Goal: Task Accomplishment & Management: Complete application form

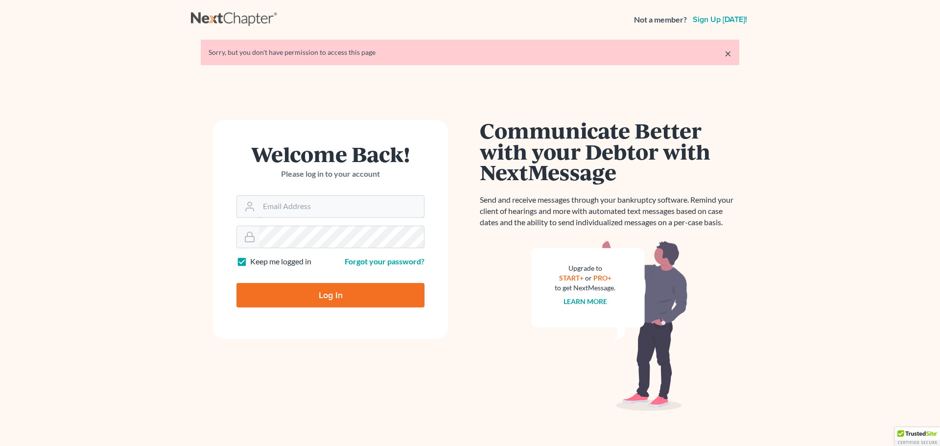
type input "[PERSON_NAME][EMAIL_ADDRESS][DOMAIN_NAME]"
click at [325, 293] on input "Log In" at bounding box center [330, 295] width 188 height 24
type input "Thinking..."
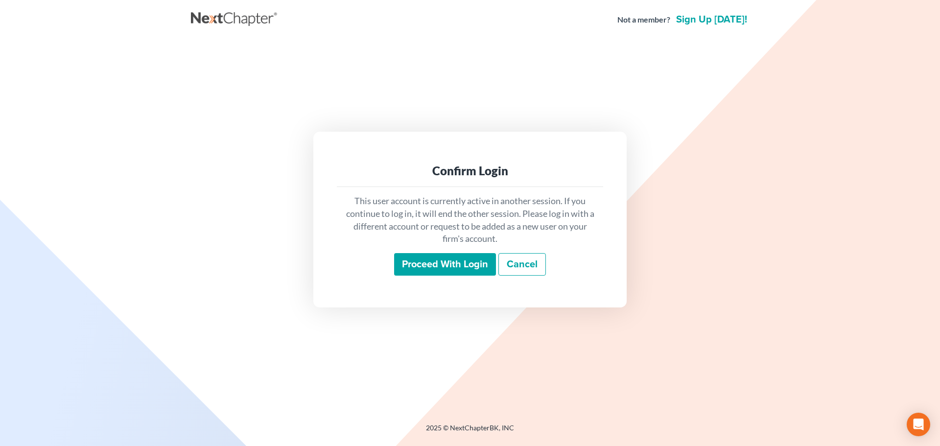
click at [422, 266] on input "Proceed with login" at bounding box center [445, 264] width 102 height 23
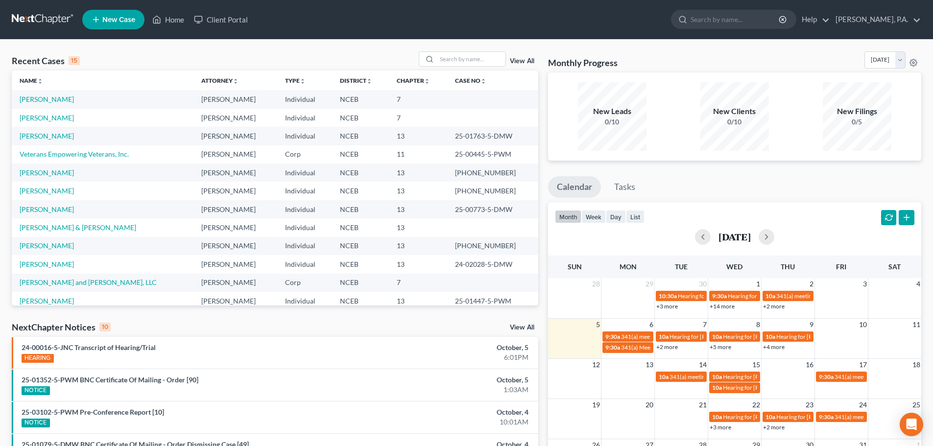
click at [44, 232] on td "Harvey, Angela & Bobby" at bounding box center [103, 227] width 182 height 18
click at [50, 228] on link "Harvey, Angela & Bobby" at bounding box center [78, 227] width 117 height 8
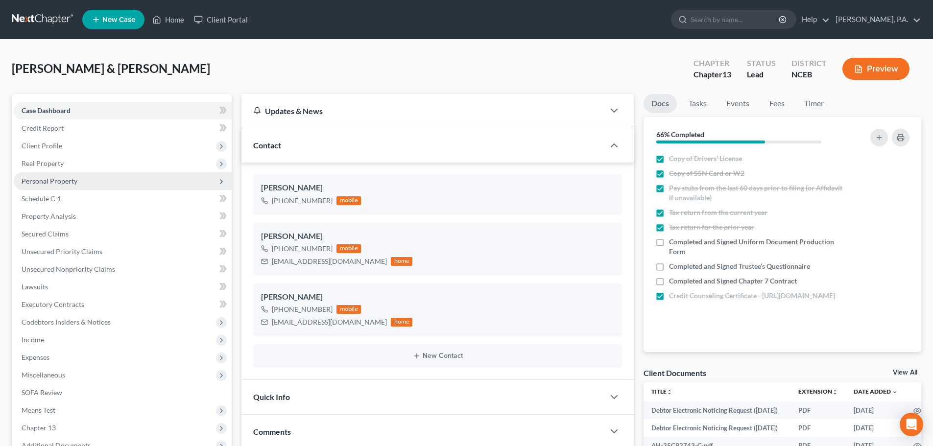
click at [79, 174] on span "Personal Property" at bounding box center [123, 181] width 218 height 18
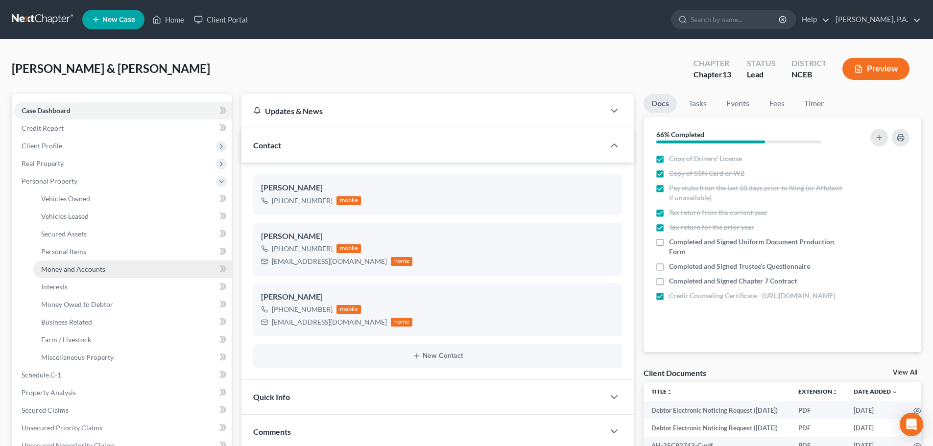
click at [129, 266] on link "Money and Accounts" at bounding box center [132, 269] width 198 height 18
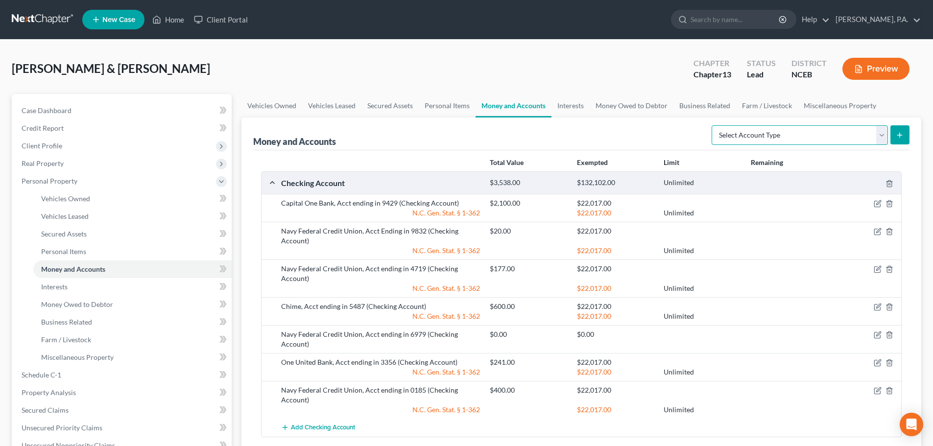
click at [840, 138] on select "Select Account Type Brokerage Cash on Hand Certificates of Deposit Checking Acc…" at bounding box center [799, 135] width 176 height 20
select select "checking"
click at [713, 125] on select "Select Account Type Brokerage Cash on Hand Certificates of Deposit Checking Acc…" at bounding box center [799, 135] width 176 height 20
click at [902, 135] on icon "submit" at bounding box center [900, 135] width 8 height 8
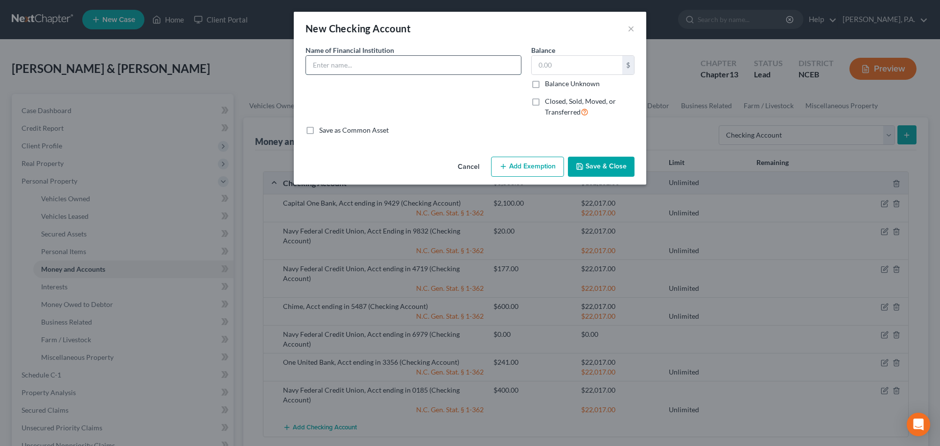
click at [429, 65] on input "text" at bounding box center [413, 65] width 215 height 19
type input "Truist, Acct ending in 0716"
type input "50"
click at [534, 163] on button "Add Exemption" at bounding box center [527, 167] width 73 height 21
select select "2"
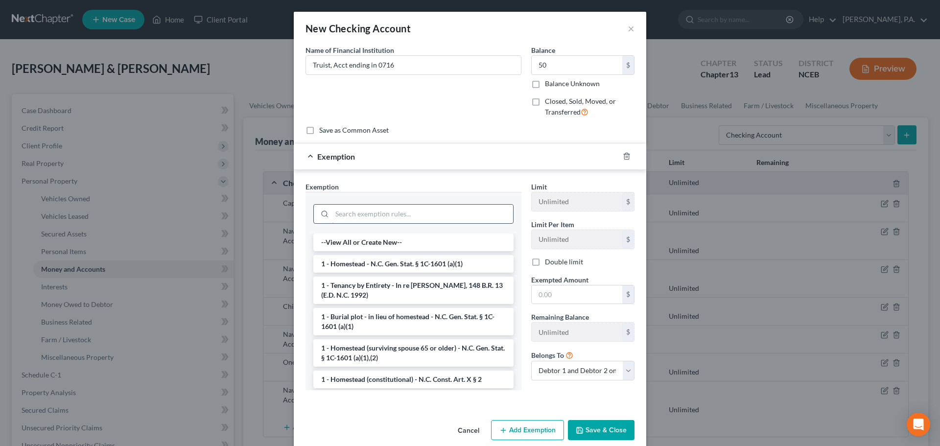
click at [469, 215] on input "search" at bounding box center [422, 214] width 181 height 19
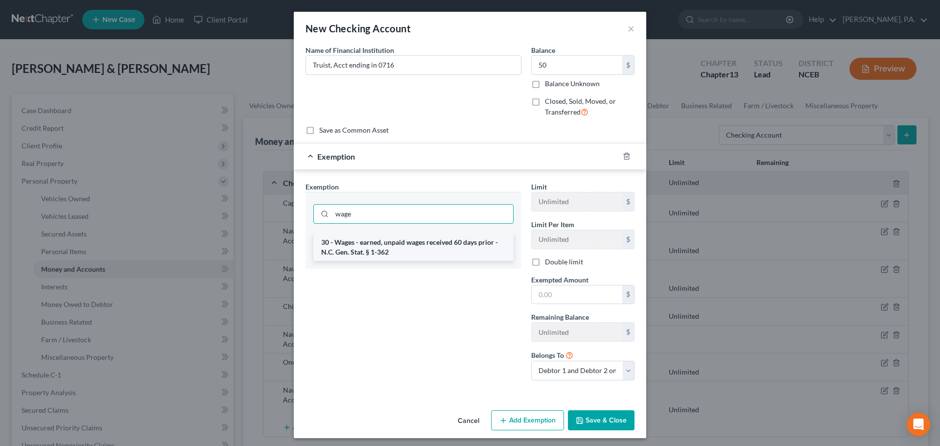
type input "wage"
click at [457, 249] on li "30 - Wages - earned, unpaid wages received 60 days prior - N.C. Gen. Stat. § 1-…" at bounding box center [413, 247] width 200 height 27
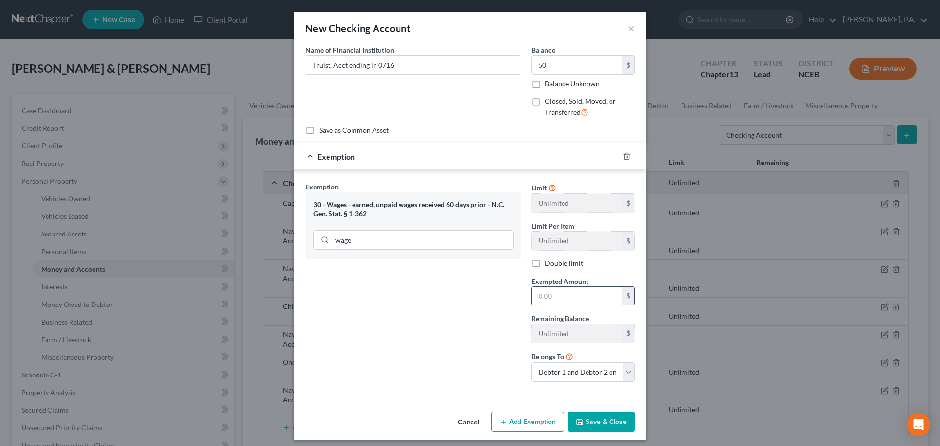
click at [539, 298] on input "text" at bounding box center [577, 296] width 91 height 19
drag, startPoint x: 450, startPoint y: 22, endPoint x: 380, endPoint y: 22, distance: 69.5
click at [380, 22] on div "New Checking Account ×" at bounding box center [470, 28] width 353 height 33
click at [545, 295] on input "text" at bounding box center [577, 296] width 91 height 19
type input "22,017"
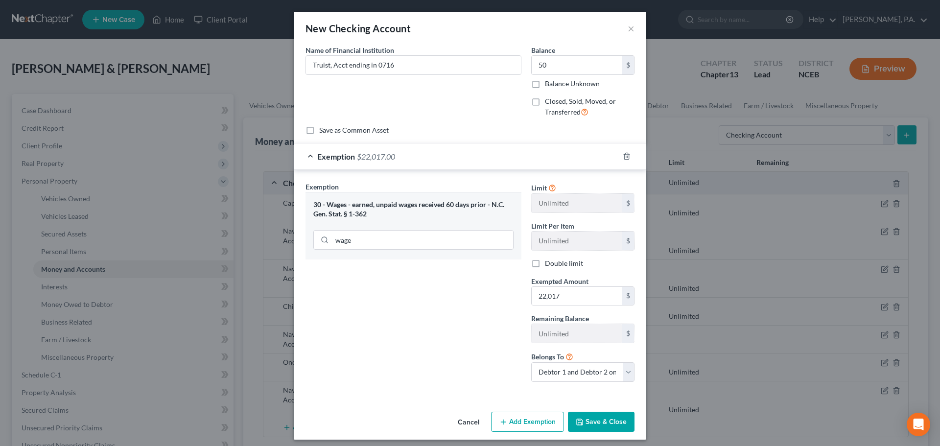
click at [589, 423] on button "Save & Close" at bounding box center [601, 422] width 67 height 21
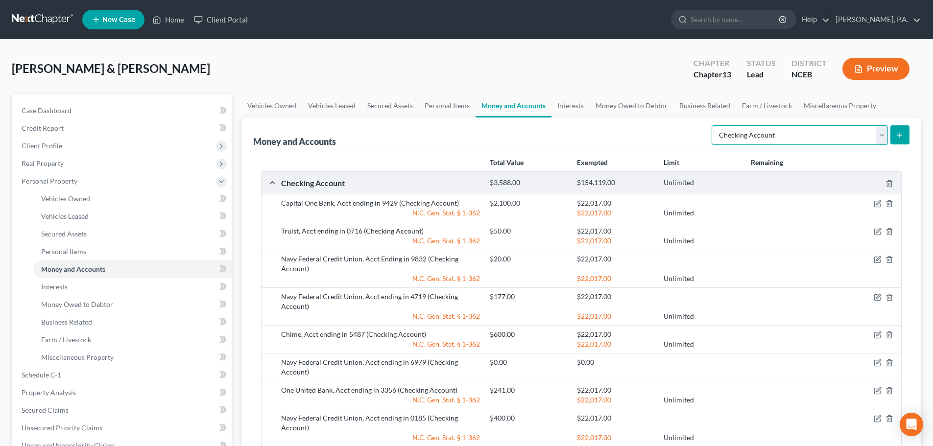
click at [832, 138] on select "Select Account Type Brokerage Cash on Hand Certificates of Deposit Checking Acc…" at bounding box center [799, 135] width 176 height 20
click at [693, 137] on div "Money and Accounts Select Account Type Brokerage Cash on Hand Certificates of D…" at bounding box center [581, 134] width 656 height 33
click at [737, 141] on select "Select Account Type Brokerage Cash on Hand Certificates of Deposit Checking Acc…" at bounding box center [799, 135] width 176 height 20
select select "other"
click at [713, 125] on select "Select Account Type Brokerage Cash on Hand Certificates of Deposit Checking Acc…" at bounding box center [799, 135] width 176 height 20
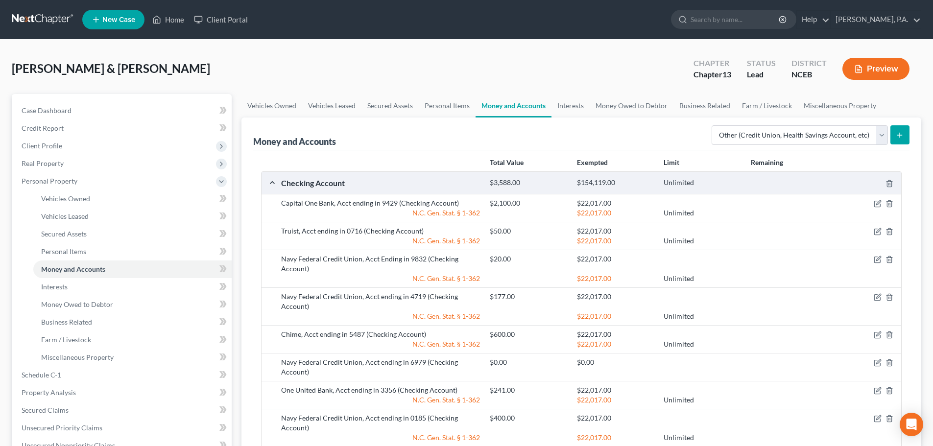
click at [900, 141] on button "submit" at bounding box center [899, 134] width 19 height 19
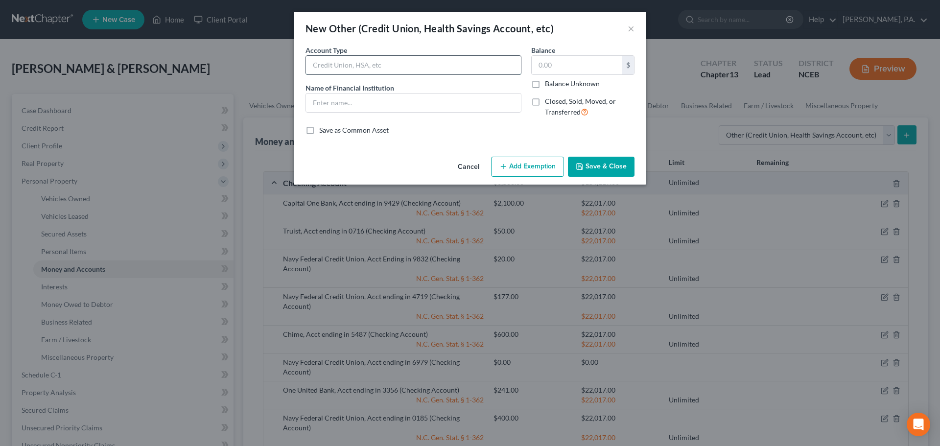
click at [428, 66] on input "text" at bounding box center [413, 65] width 215 height 19
type input "C"
click at [466, 164] on button "Cancel" at bounding box center [468, 168] width 37 height 20
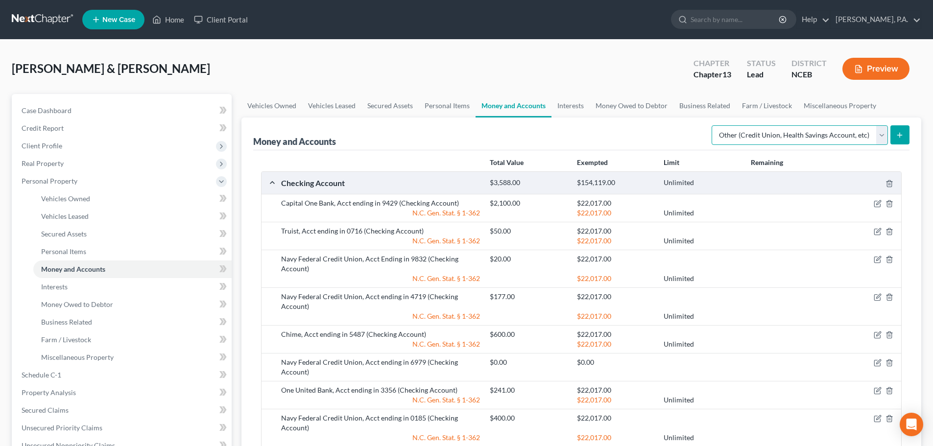
click at [817, 141] on select "Select Account Type Brokerage Cash on Hand Certificates of Deposit Checking Acc…" at bounding box center [799, 135] width 176 height 20
select select "checking"
click at [713, 125] on select "Select Account Type Brokerage Cash on Hand Certificates of Deposit Checking Acc…" at bounding box center [799, 135] width 176 height 20
click at [906, 132] on button "submit" at bounding box center [899, 134] width 19 height 19
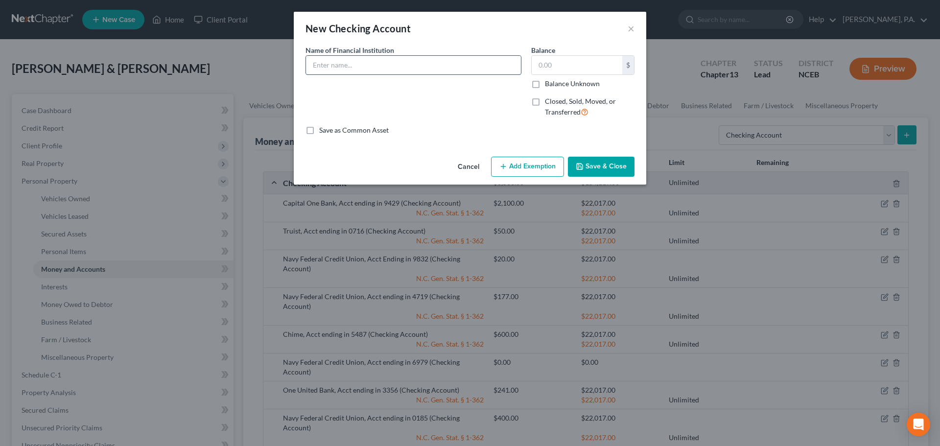
click at [437, 64] on input "text" at bounding box center [413, 65] width 215 height 19
click at [437, 64] on input "Beacon Credit Union" at bounding box center [413, 65] width 215 height 19
type input "Beacon Credit Union, Acct ending in 4756"
click at [556, 64] on input "text" at bounding box center [577, 65] width 91 height 19
type input "0"
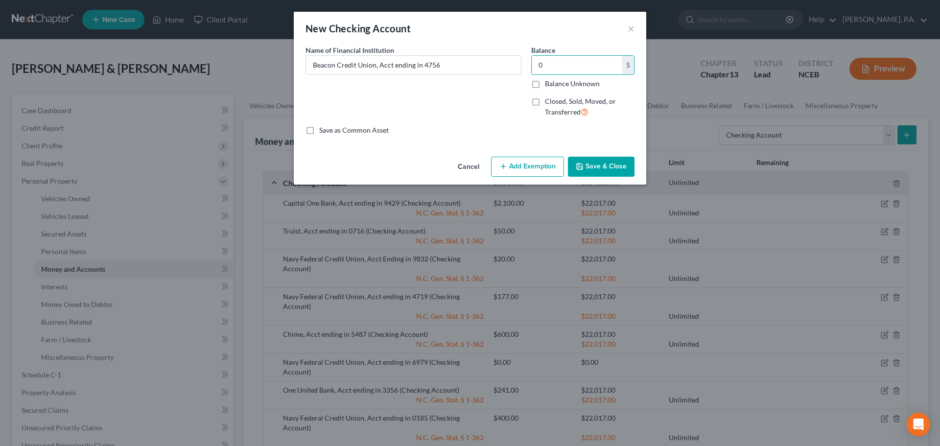
click at [559, 166] on button "Add Exemption" at bounding box center [527, 167] width 73 height 21
select select "2"
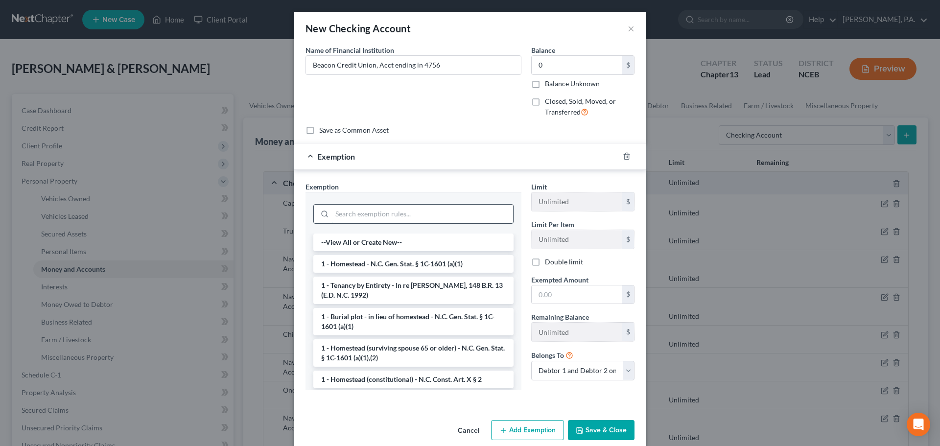
click at [498, 210] on input "search" at bounding box center [422, 214] width 181 height 19
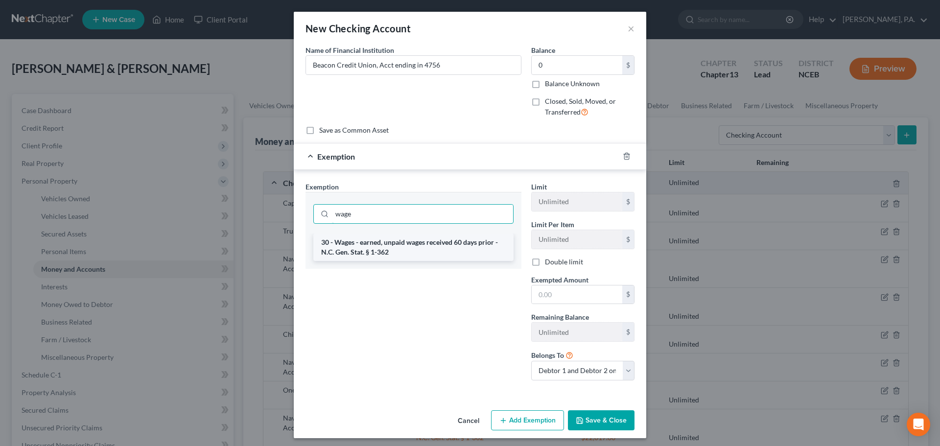
type input "wage"
click at [495, 249] on li "30 - Wages - earned, unpaid wages received 60 days prior - N.C. Gen. Stat. § 1-…" at bounding box center [413, 247] width 200 height 27
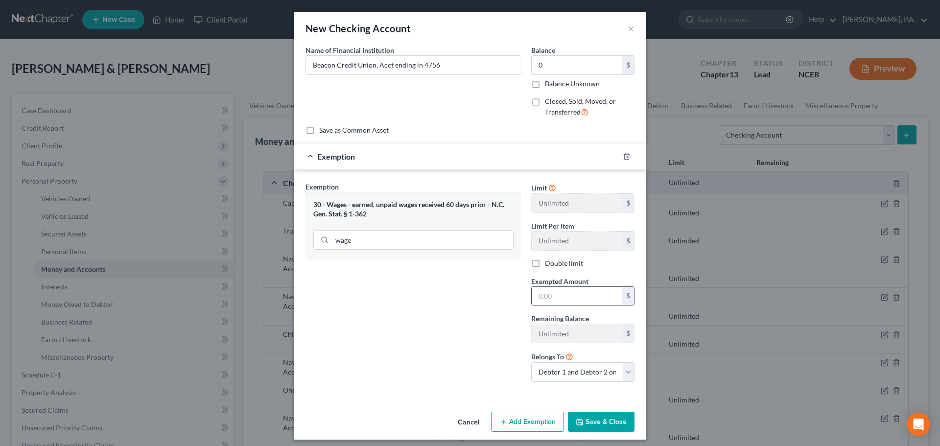
click at [574, 288] on input "text" at bounding box center [577, 296] width 91 height 19
type input "22,017"
click at [601, 427] on button "Save & Close" at bounding box center [601, 422] width 67 height 21
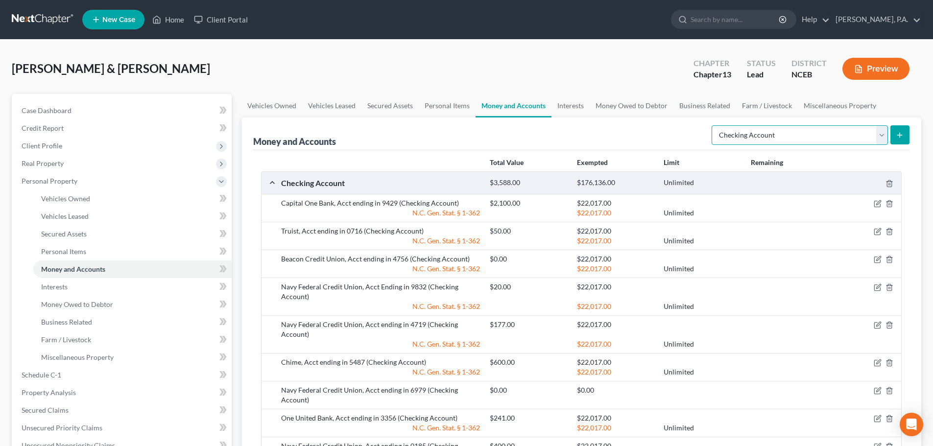
click at [884, 136] on select "Select Account Type Brokerage Cash on Hand Certificates of Deposit Checking Acc…" at bounding box center [799, 135] width 176 height 20
select select "savings"
click at [713, 125] on select "Select Account Type Brokerage Cash on Hand Certificates of Deposit Checking Acc…" at bounding box center [799, 135] width 176 height 20
click at [899, 140] on button "submit" at bounding box center [899, 134] width 19 height 19
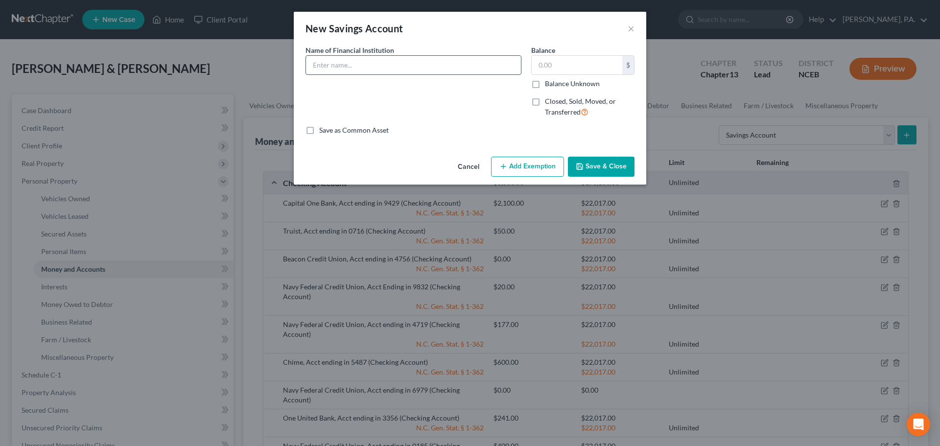
click at [473, 63] on input "text" at bounding box center [413, 65] width 215 height 19
type input "Beacon Credit Union, Acct ending in 4756"
type input "35"
click at [519, 167] on button "Add Exemption" at bounding box center [527, 167] width 73 height 21
select select "2"
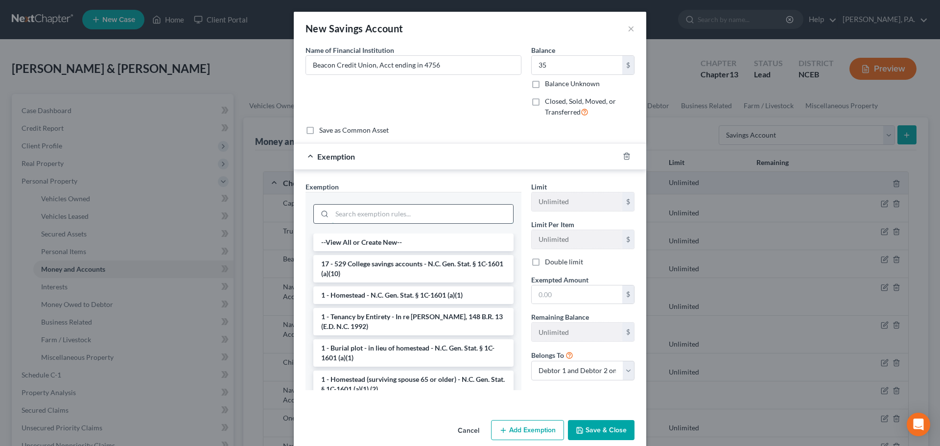
click at [450, 206] on input "search" at bounding box center [422, 214] width 181 height 19
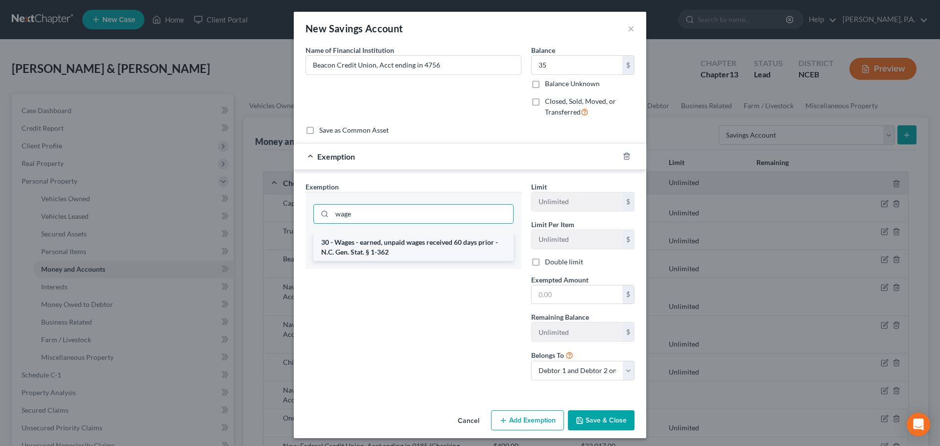
type input "wage"
click at [453, 251] on li "30 - Wages - earned, unpaid wages received 60 days prior - N.C. Gen. Stat. § 1-…" at bounding box center [413, 247] width 200 height 27
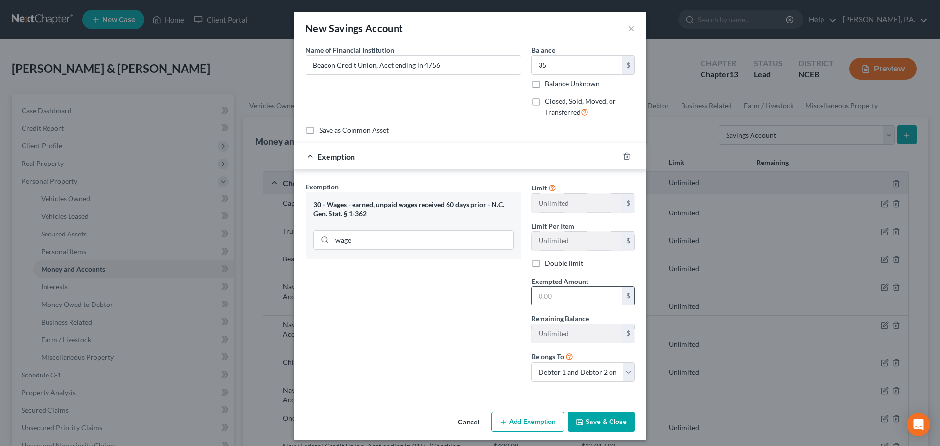
click at [534, 296] on input "text" at bounding box center [577, 296] width 91 height 19
type input "22,017"
click at [592, 417] on button "Save & Close" at bounding box center [601, 422] width 67 height 21
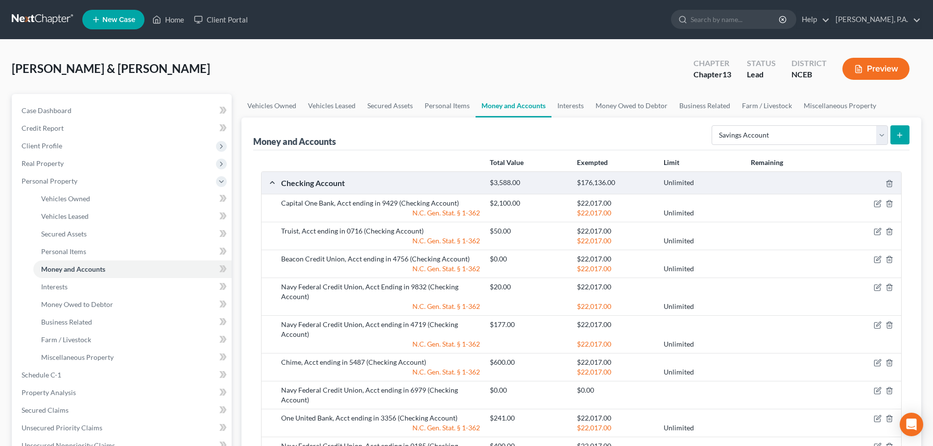
scroll to position [327, 0]
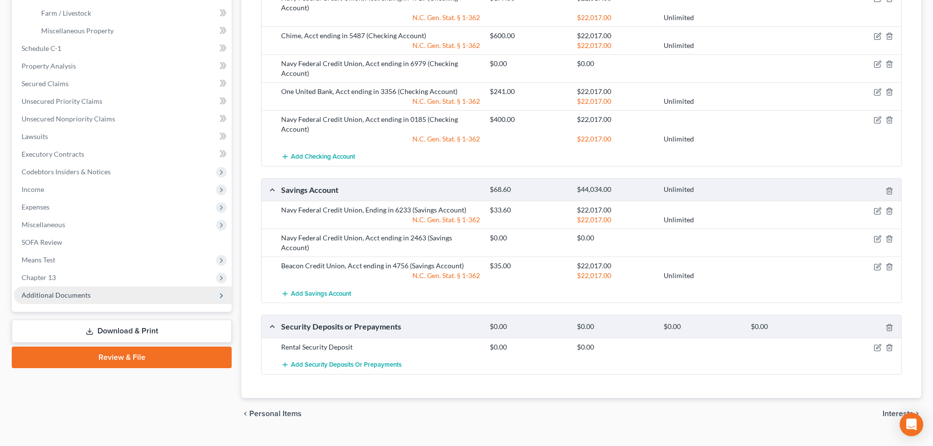
click at [159, 297] on span "Additional Documents" at bounding box center [123, 295] width 218 height 18
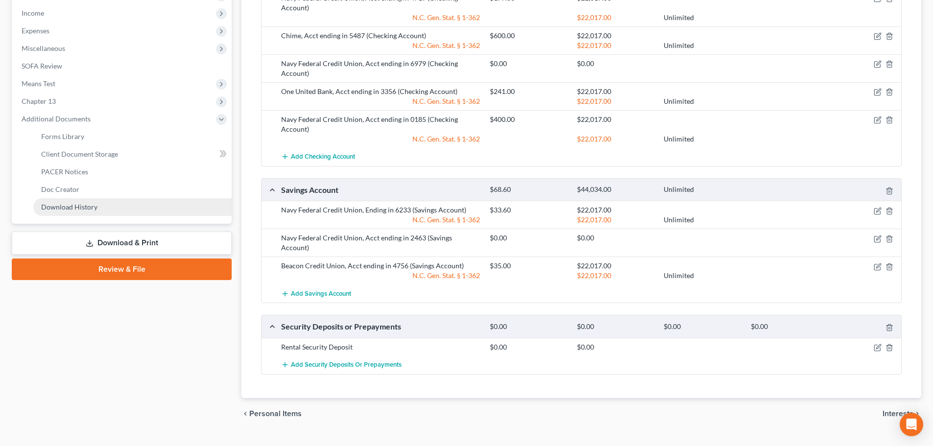
click at [113, 202] on link "Download History" at bounding box center [132, 207] width 198 height 18
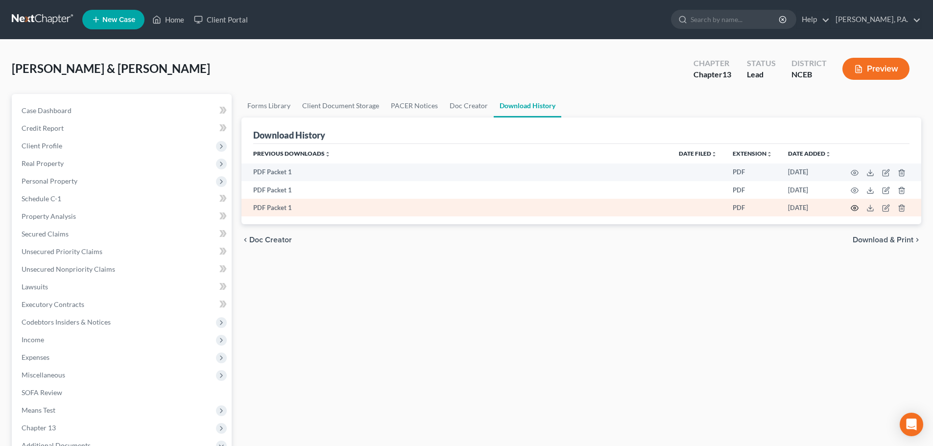
click at [855, 212] on icon "button" at bounding box center [855, 208] width 8 height 8
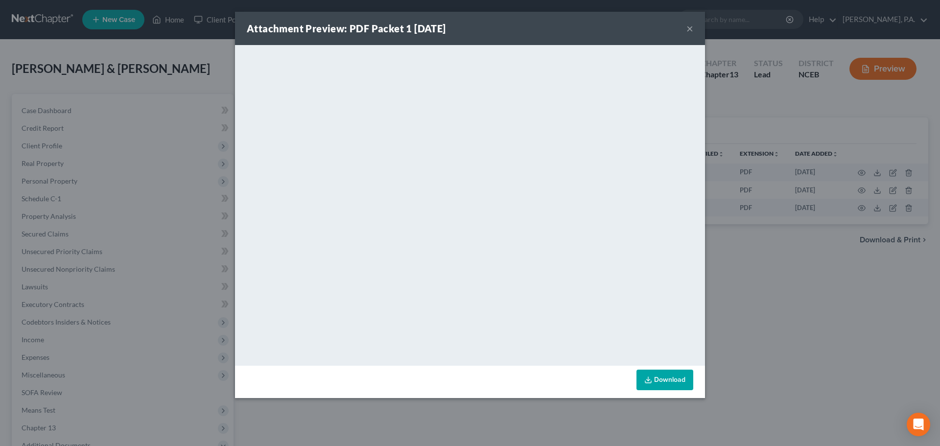
drag, startPoint x: 502, startPoint y: 29, endPoint x: 535, endPoint y: 25, distance: 33.0
click at [534, 25] on div "Attachment Preview: PDF Packet 1 10/01/2025 ×" at bounding box center [470, 28] width 470 height 33
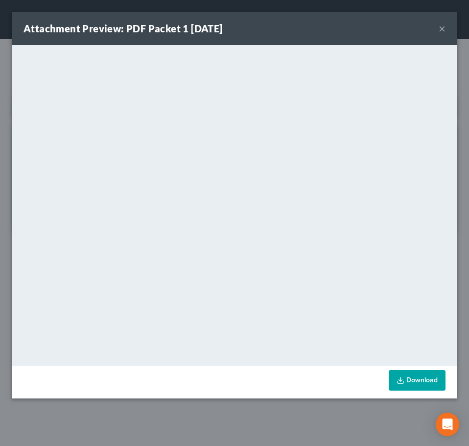
click at [442, 30] on button "×" at bounding box center [442, 29] width 7 height 12
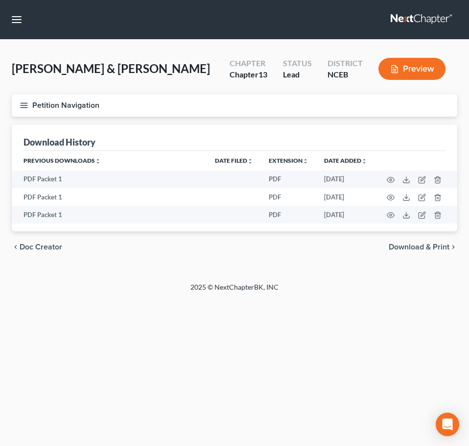
click at [23, 104] on icon "button" at bounding box center [24, 105] width 9 height 9
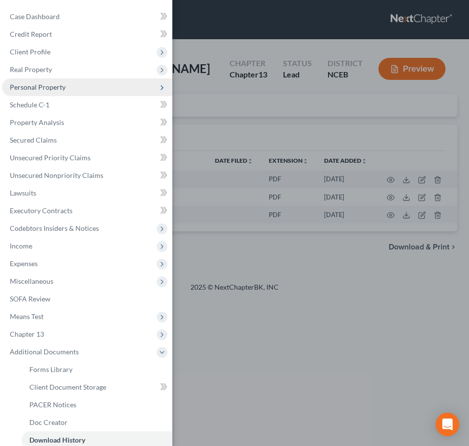
click at [32, 83] on span "Personal Property" at bounding box center [38, 87] width 56 height 8
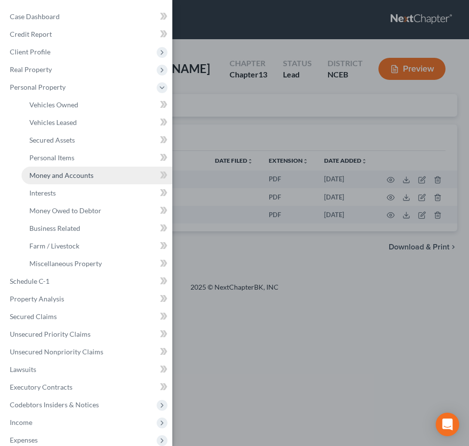
click at [67, 174] on span "Money and Accounts" at bounding box center [61, 175] width 64 height 8
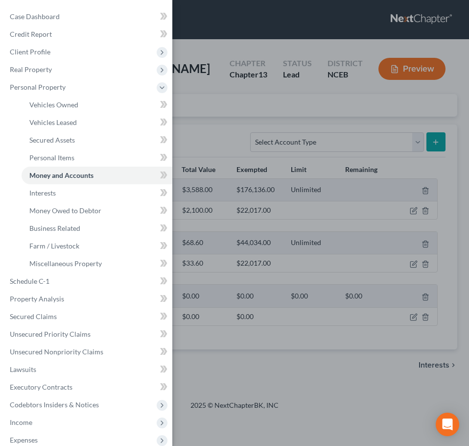
click at [198, 130] on div "Case Dashboard Payments Invoices Payments Payments Credit Report Client Profile" at bounding box center [234, 223] width 469 height 446
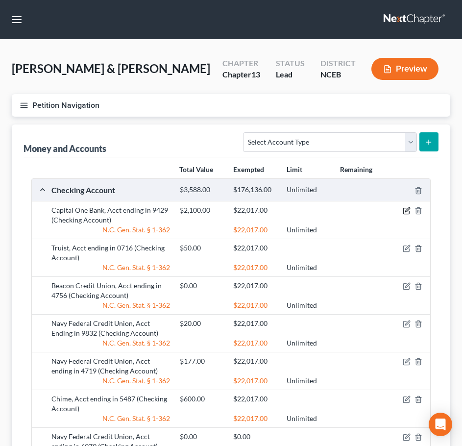
click at [407, 210] on icon "button" at bounding box center [407, 210] width 4 height 4
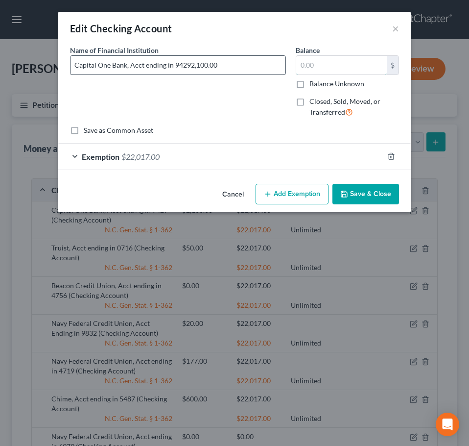
type input "Capital One Bank, Acct ending in 9429"
type input "2,100.00"
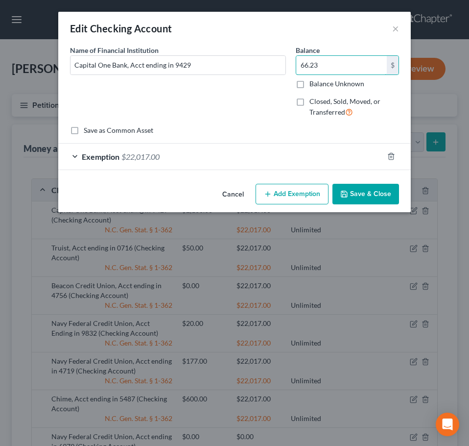
type input "66.23"
click at [354, 191] on button "Save & Close" at bounding box center [365, 194] width 67 height 21
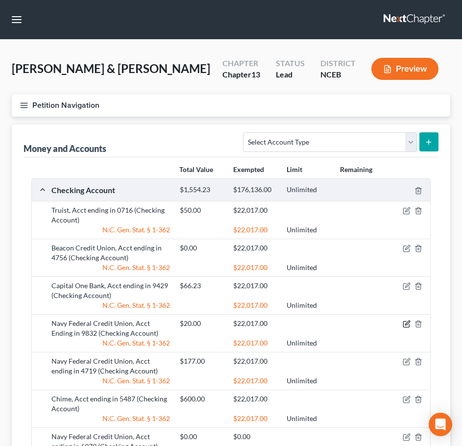
click at [404, 320] on icon "button" at bounding box center [406, 324] width 8 height 8
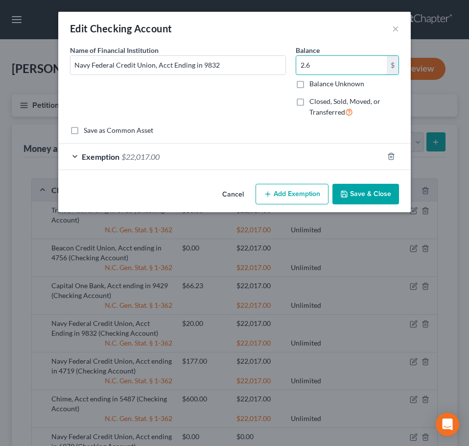
type input "2.6"
click at [358, 194] on button "Save & Close" at bounding box center [365, 194] width 67 height 21
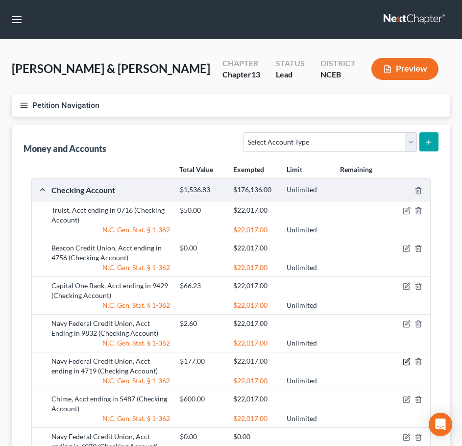
click at [409, 365] on icon "button" at bounding box center [406, 361] width 8 height 8
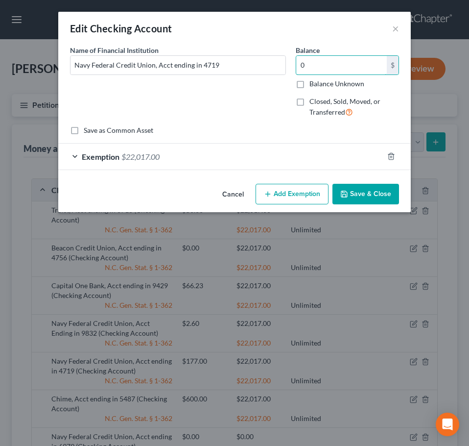
type input "0"
click at [361, 191] on button "Save & Close" at bounding box center [365, 194] width 67 height 21
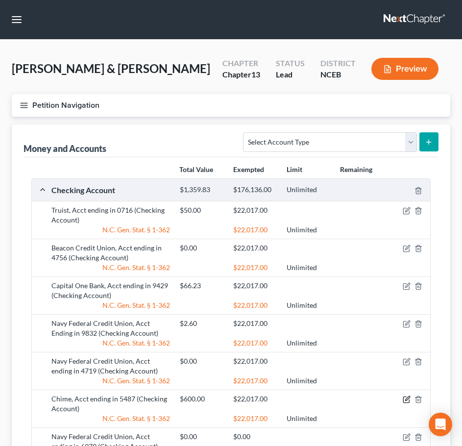
click at [405, 399] on icon "button" at bounding box center [407, 398] width 4 height 4
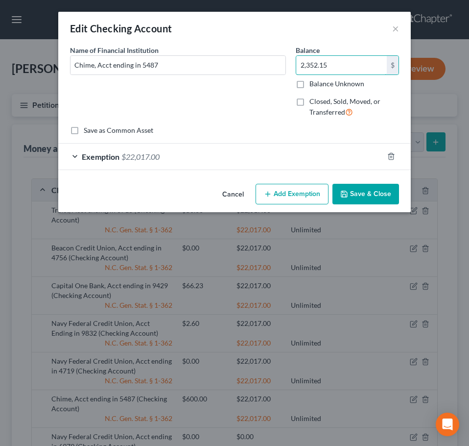
type input "2,352.15"
click at [379, 191] on button "Save & Close" at bounding box center [365, 194] width 67 height 21
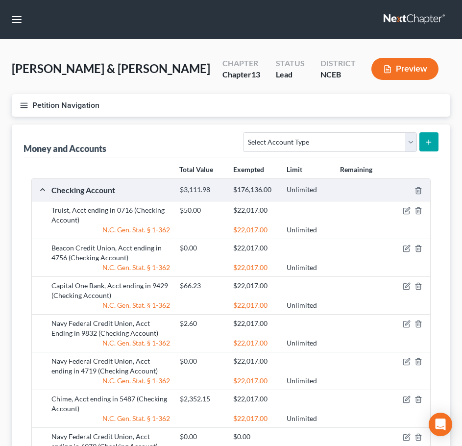
scroll to position [327, 0]
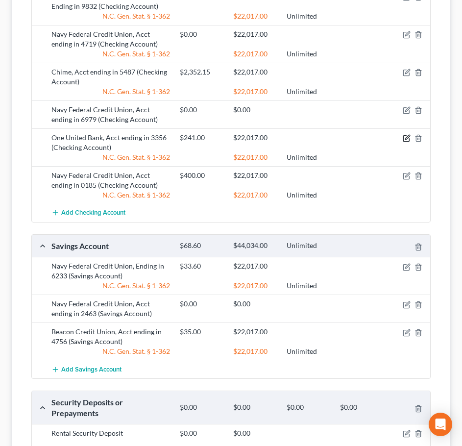
click at [405, 137] on icon "button" at bounding box center [406, 138] width 8 height 8
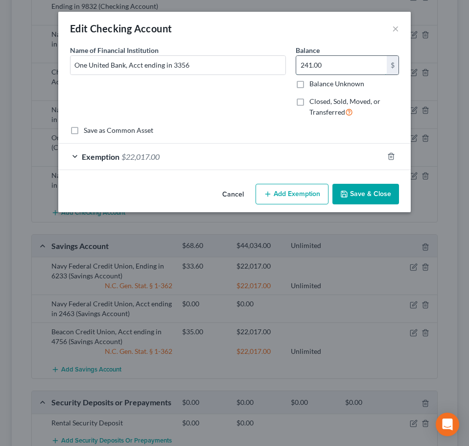
click at [321, 64] on input "241.00" at bounding box center [341, 65] width 91 height 19
type input "1,802.37"
click at [355, 193] on button "Save & Close" at bounding box center [365, 194] width 67 height 21
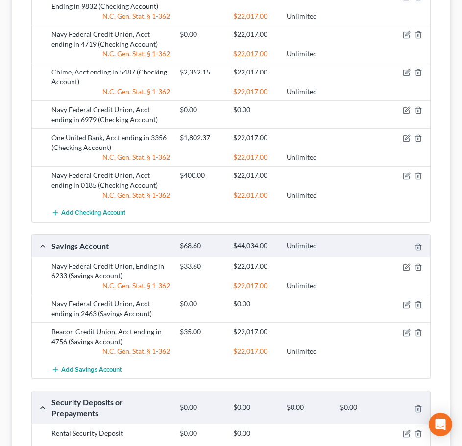
click at [401, 174] on div at bounding box center [409, 175] width 43 height 10
click at [407, 174] on icon "button" at bounding box center [407, 175] width 4 height 4
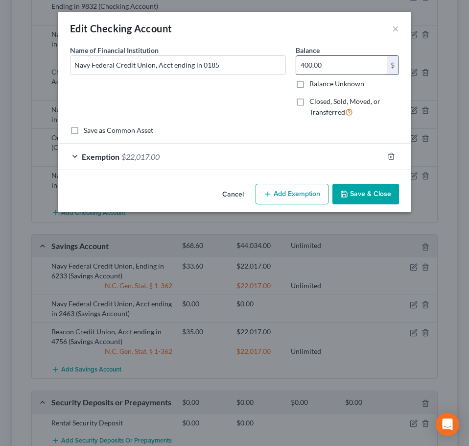
click at [328, 67] on input "400.00" at bounding box center [341, 65] width 91 height 19
type input "0"
click at [351, 200] on button "Save & Close" at bounding box center [365, 194] width 67 height 21
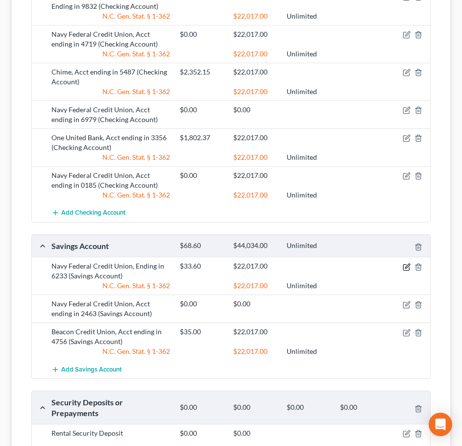
click at [405, 267] on icon "button" at bounding box center [407, 265] width 4 height 4
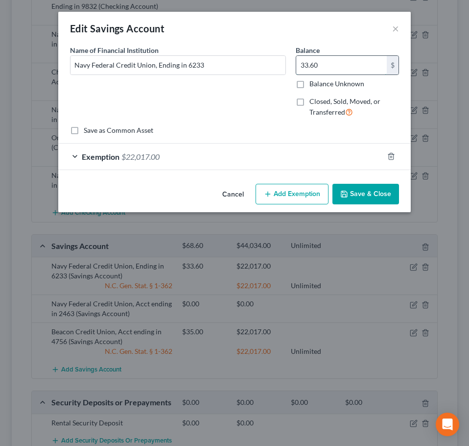
click at [325, 67] on input "33.60" at bounding box center [341, 65] width 91 height 19
type input "5.01"
click at [367, 192] on button "Save & Close" at bounding box center [365, 194] width 67 height 21
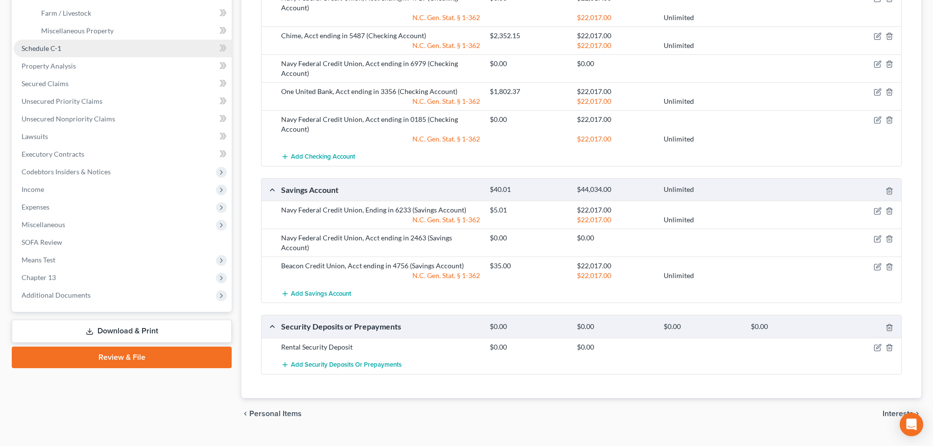
click at [73, 52] on link "Schedule C-1" at bounding box center [123, 49] width 218 height 18
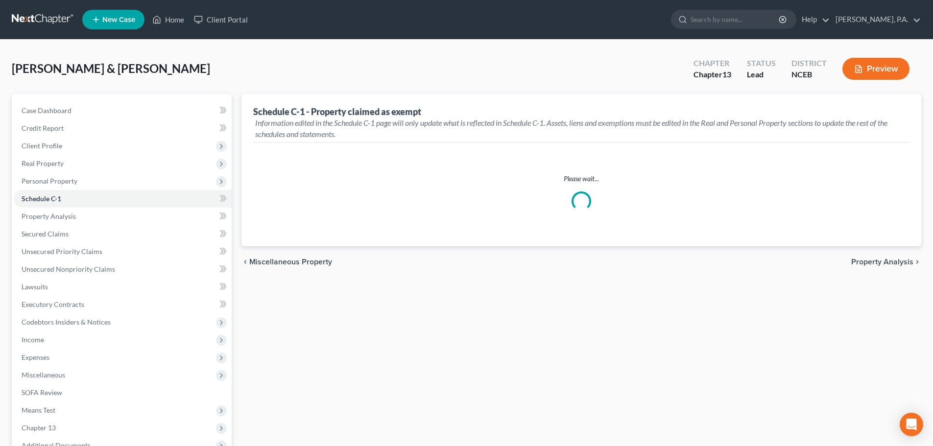
select select "2"
select select "Raleigh"
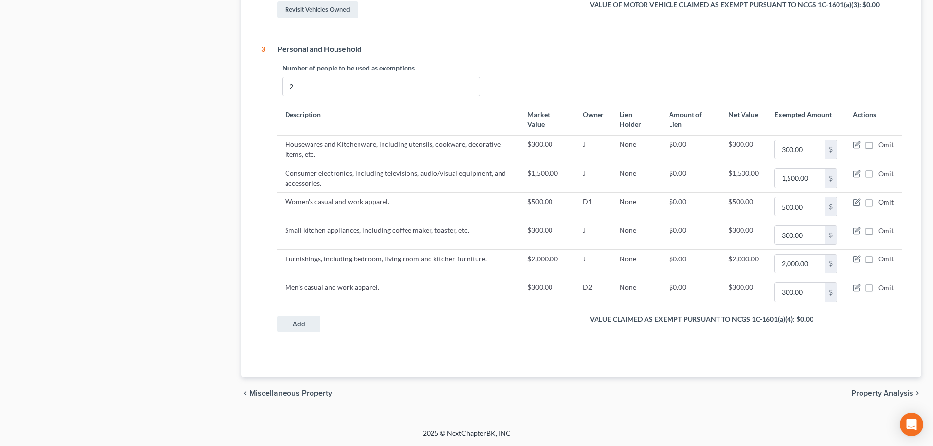
scroll to position [226, 0]
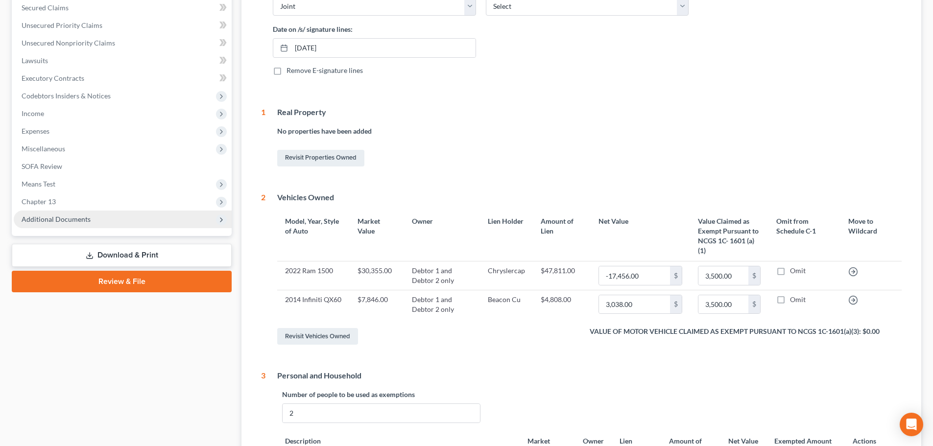
click at [180, 218] on span "Additional Documents" at bounding box center [123, 220] width 218 height 18
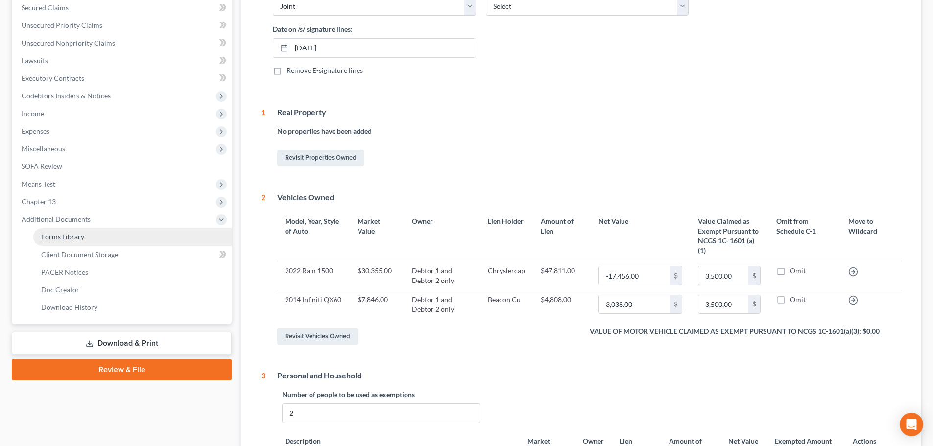
click at [184, 244] on link "Forms Library" at bounding box center [132, 237] width 198 height 18
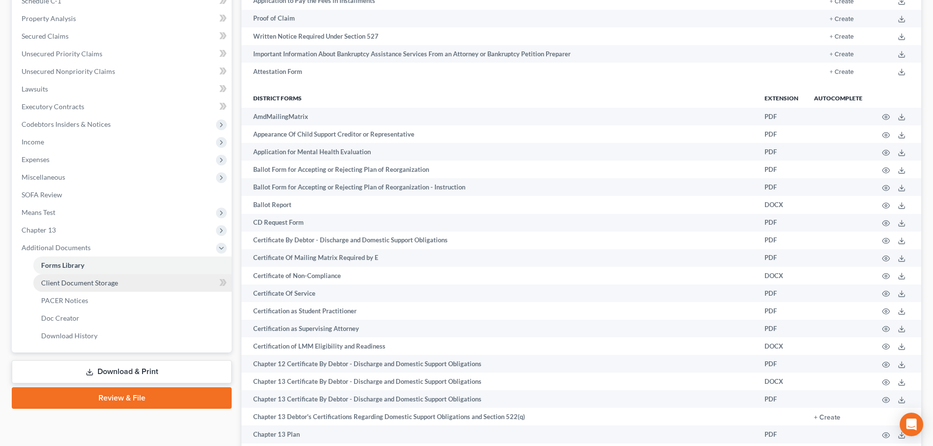
click at [178, 275] on link "Client Document Storage" at bounding box center [132, 283] width 198 height 18
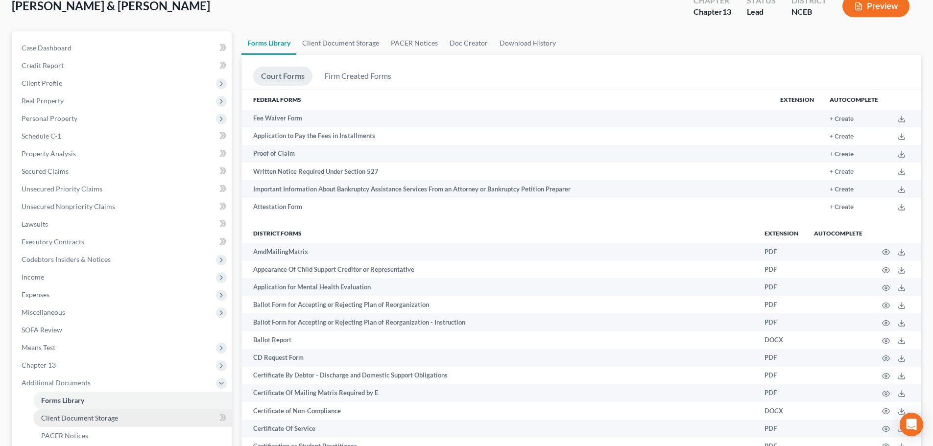
select select "0"
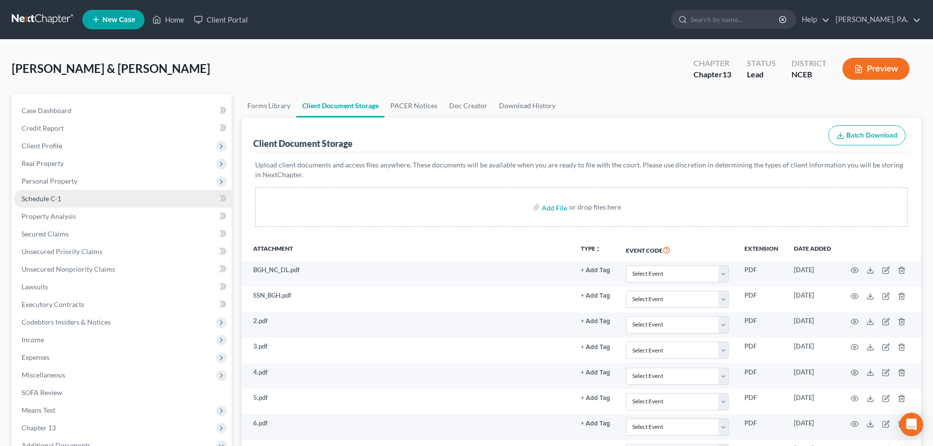
click at [100, 195] on link "Schedule C-1" at bounding box center [123, 199] width 218 height 18
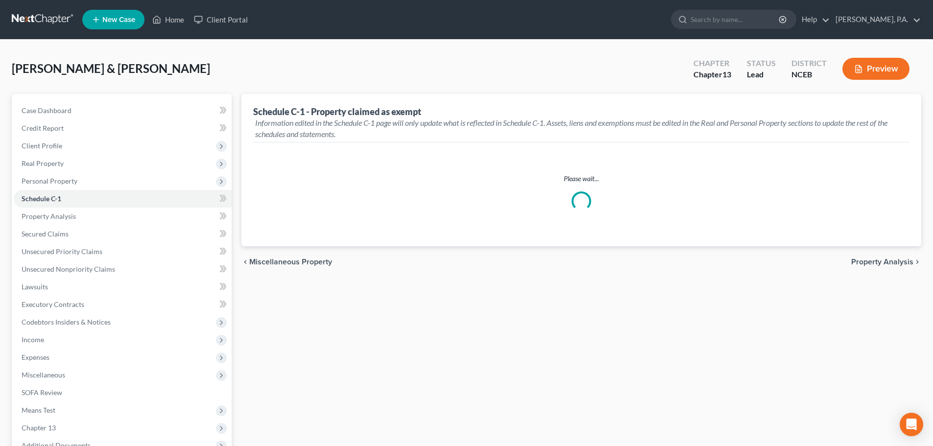
select select "2"
select select "Raleigh"
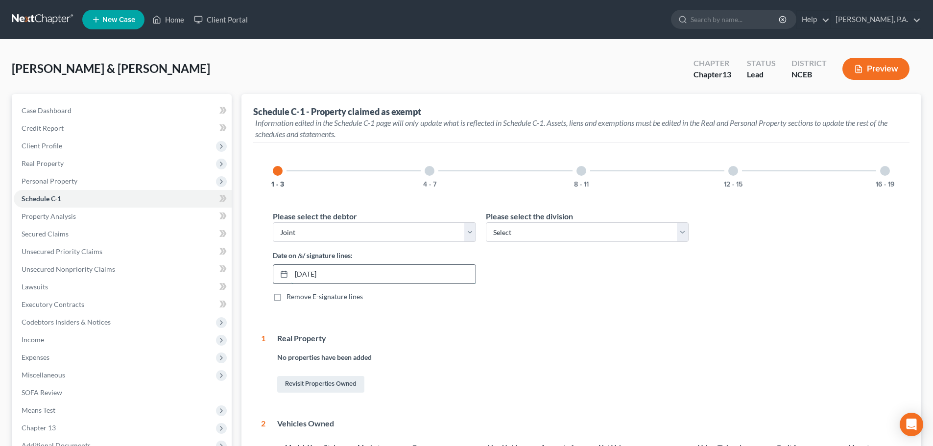
click at [397, 274] on input "09/19/2025" at bounding box center [383, 274] width 184 height 19
type input "0"
type input "10/02/2025"
click at [425, 179] on div "4 - 7" at bounding box center [429, 170] width 33 height 33
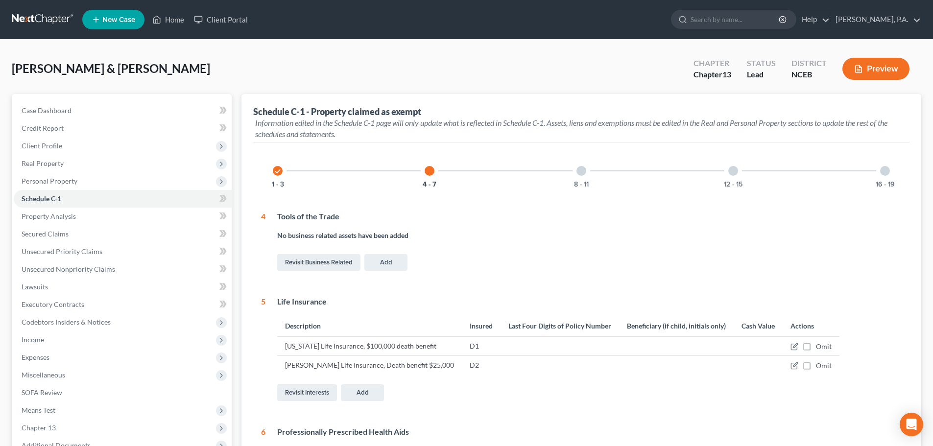
scroll to position [235, 0]
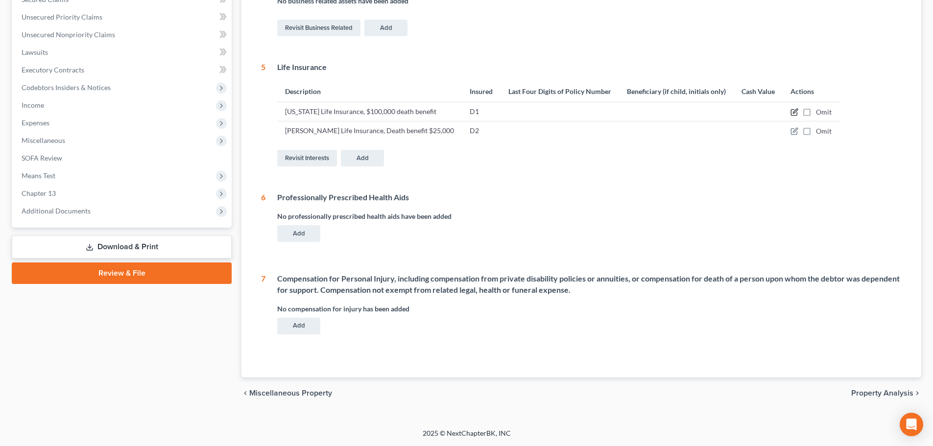
click at [790, 114] on icon "button" at bounding box center [794, 112] width 8 height 8
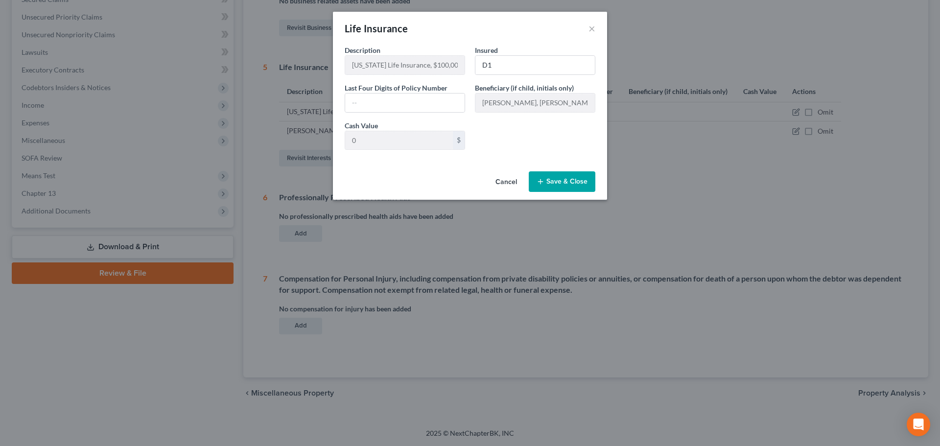
click at [563, 177] on button "Save & Close" at bounding box center [562, 181] width 67 height 21
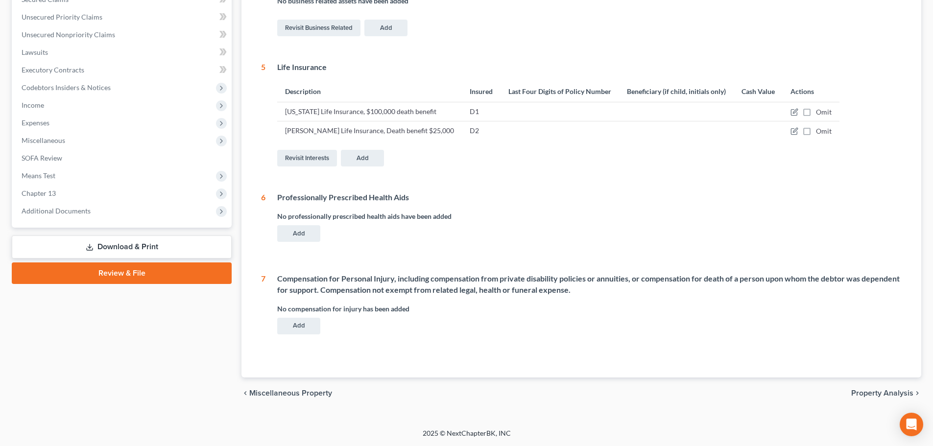
scroll to position [0, 0]
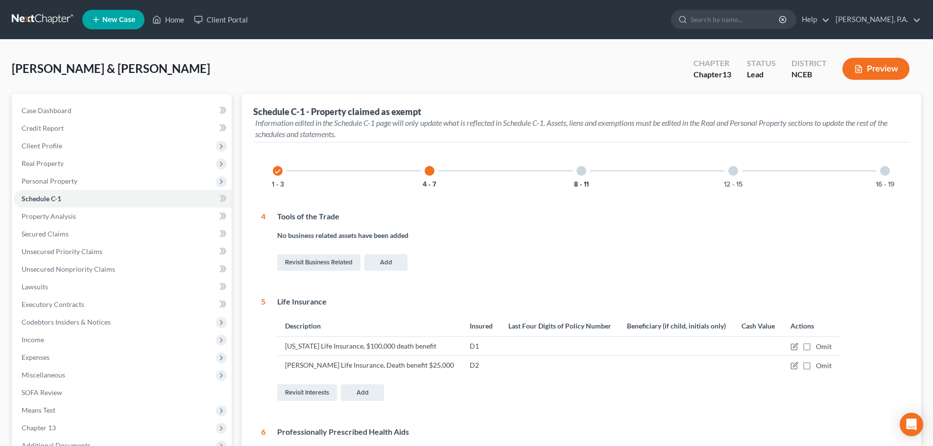
click at [588, 184] on button "8 - 11" at bounding box center [581, 184] width 15 height 7
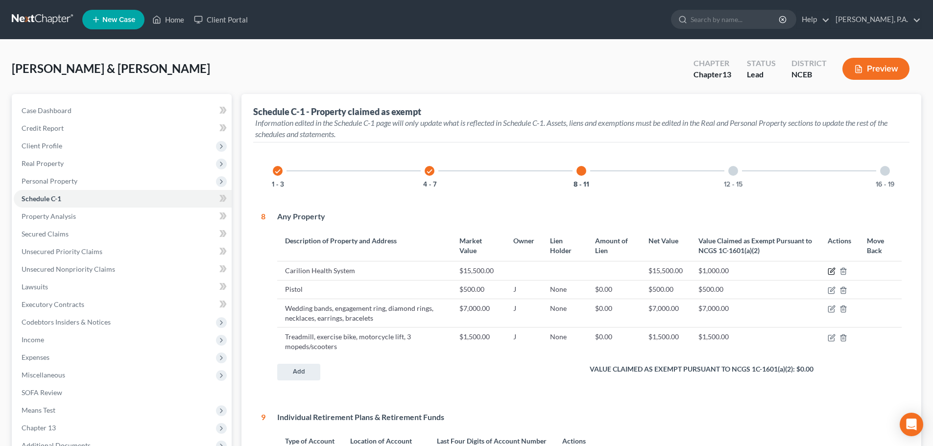
click at [829, 269] on icon "button" at bounding box center [831, 272] width 6 height 6
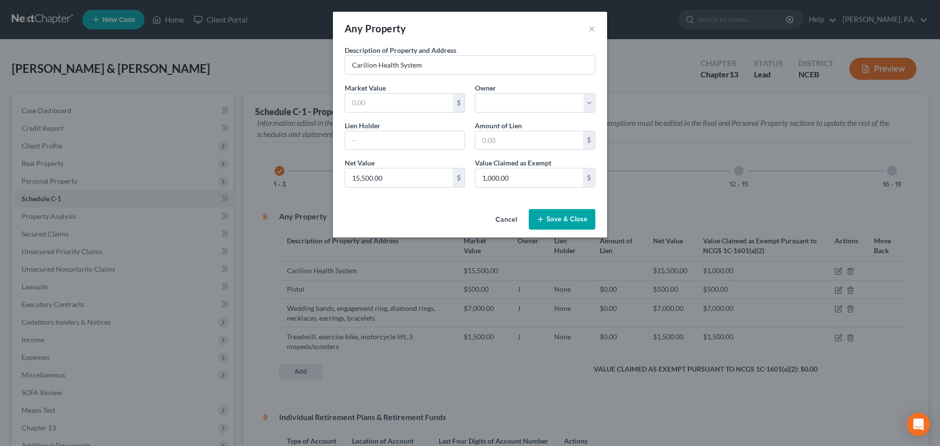
click at [510, 222] on button "Cancel" at bounding box center [506, 220] width 37 height 20
select select
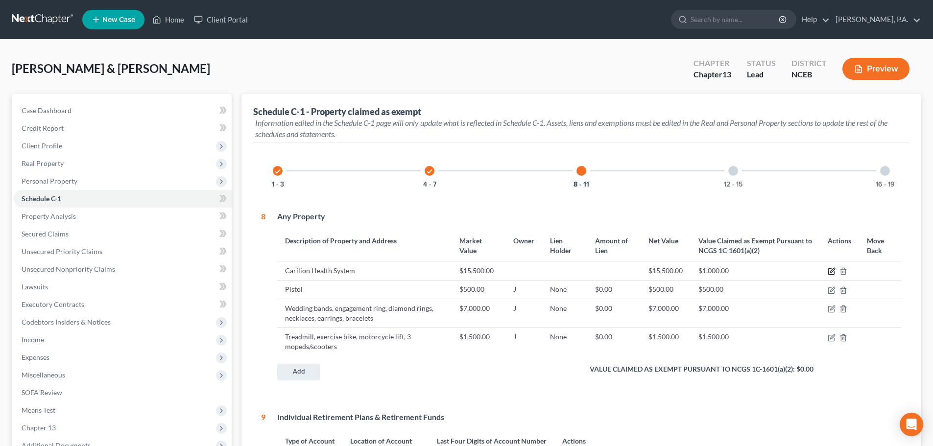
click at [835, 271] on icon "button" at bounding box center [832, 271] width 8 height 8
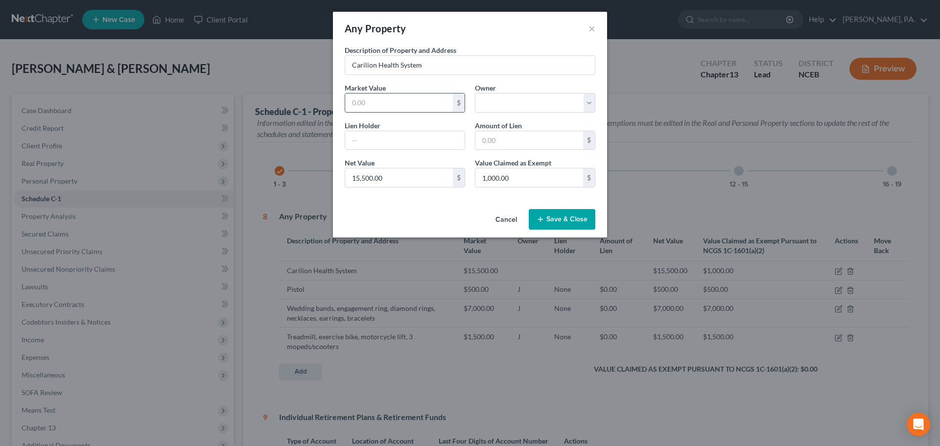
click at [437, 104] on input "text" at bounding box center [399, 103] width 108 height 19
type input "15,500"
click at [520, 104] on select "Select Debtor 1 Debtor 2 Joint" at bounding box center [535, 103] width 120 height 20
select select "D2"
click at [475, 93] on select "Select Debtor 1 Debtor 2 Joint" at bounding box center [535, 103] width 120 height 20
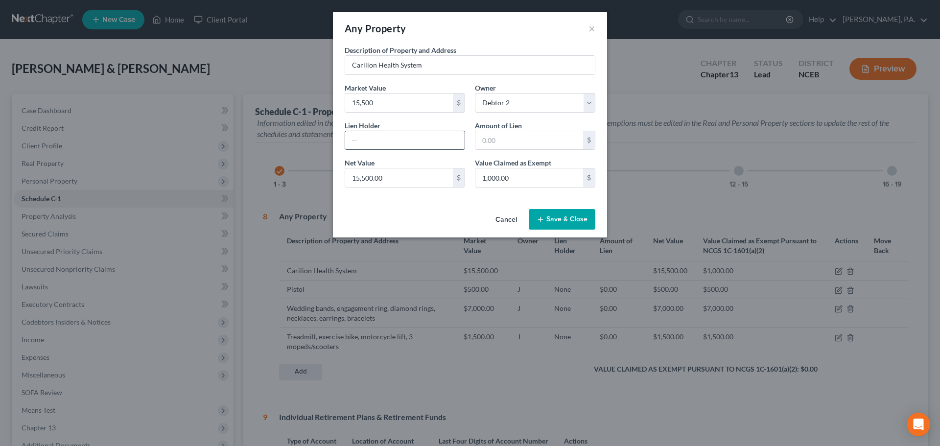
click at [426, 144] on input "text" at bounding box center [404, 140] width 119 height 19
type input "None"
click at [510, 144] on input "text" at bounding box center [529, 140] width 108 height 19
type input "0"
click at [574, 222] on button "Save & Close" at bounding box center [562, 219] width 67 height 21
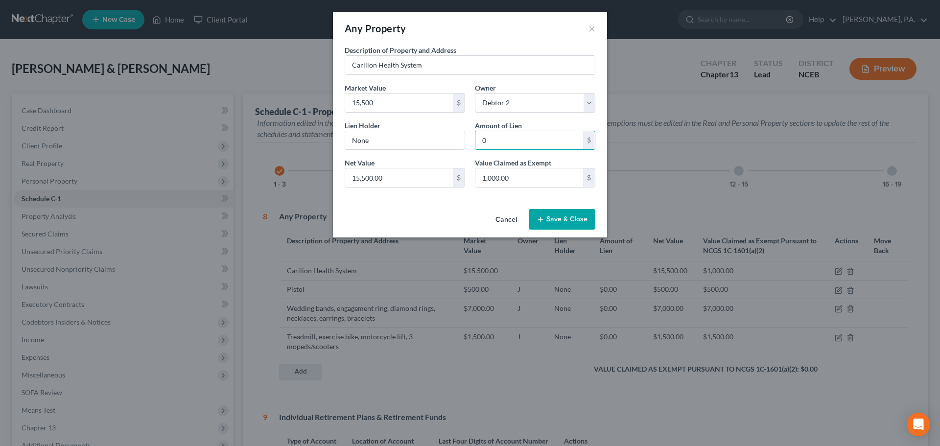
select select
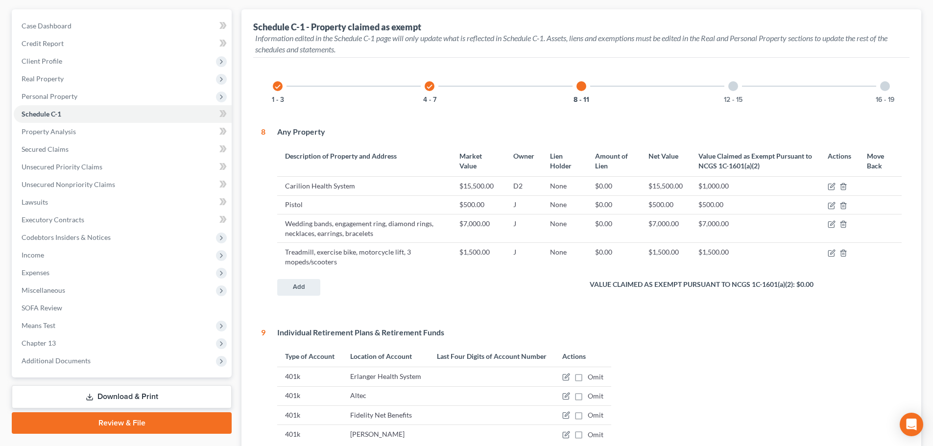
scroll to position [74, 0]
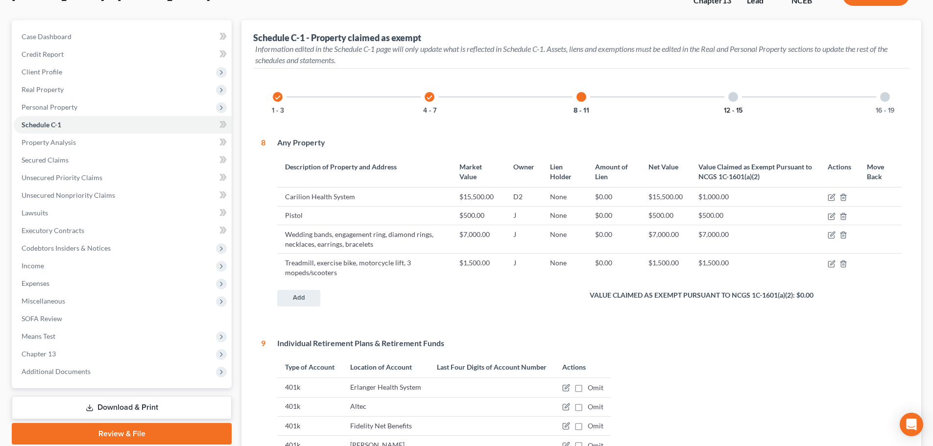
click at [733, 111] on button "12 - 15" at bounding box center [733, 110] width 19 height 7
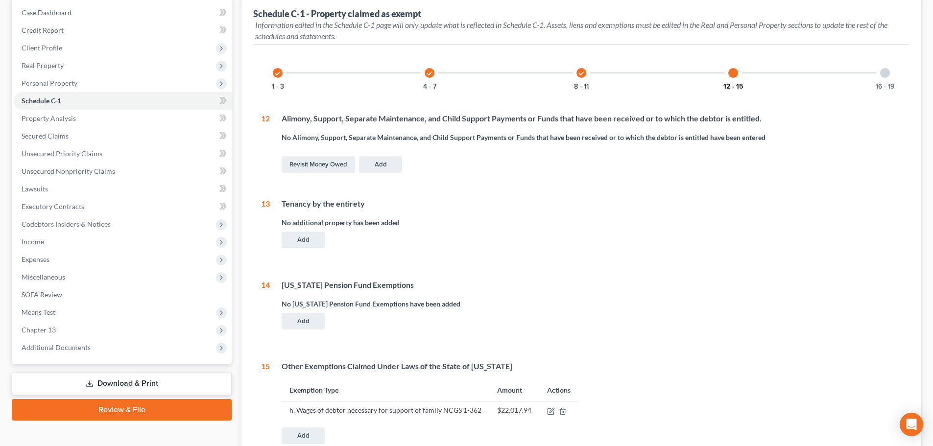
scroll to position [98, 0]
click at [887, 83] on button "16 - 19" at bounding box center [884, 86] width 19 height 7
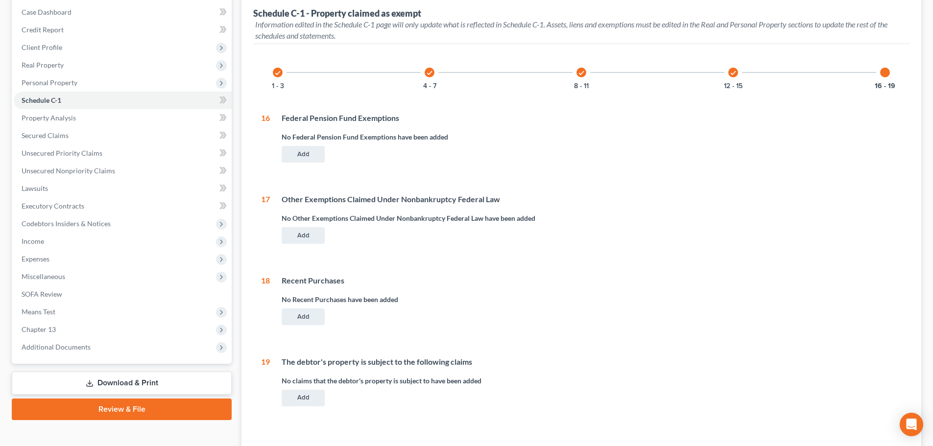
click at [144, 382] on link "Download & Print" at bounding box center [122, 383] width 220 height 23
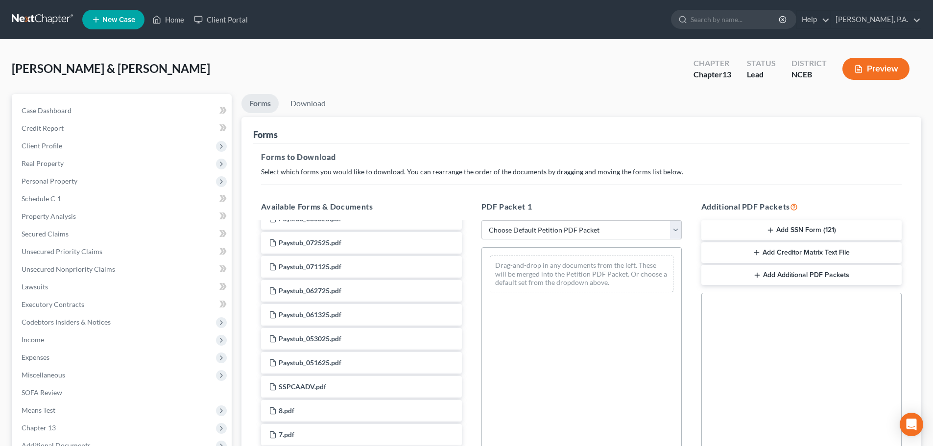
scroll to position [653, 0]
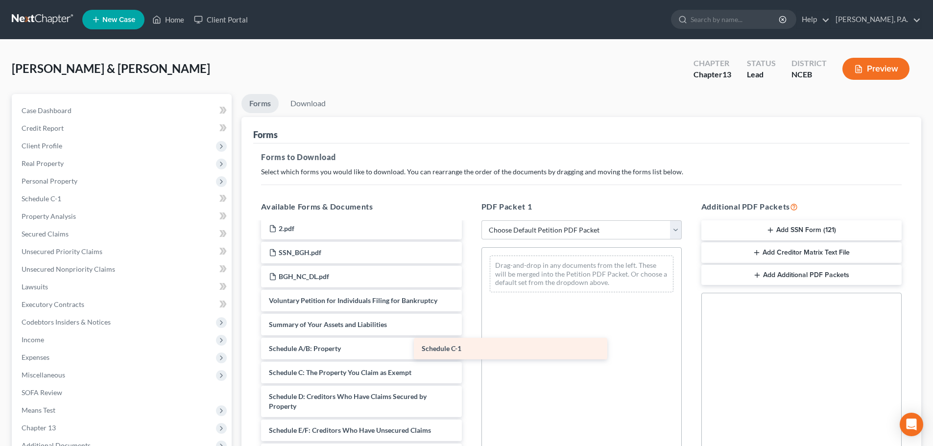
drag, startPoint x: 413, startPoint y: 397, endPoint x: 566, endPoint y: 349, distance: 160.1
click at [469, 349] on div "Schedule C-1 Debtor Electronic Noticing Request (09/19/2025) Debtor Electronic …" at bounding box center [361, 159] width 216 height 1179
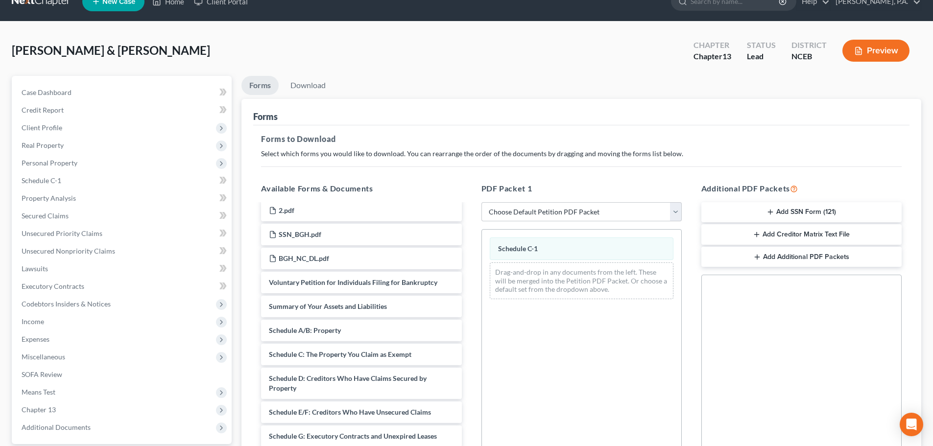
scroll to position [159, 0]
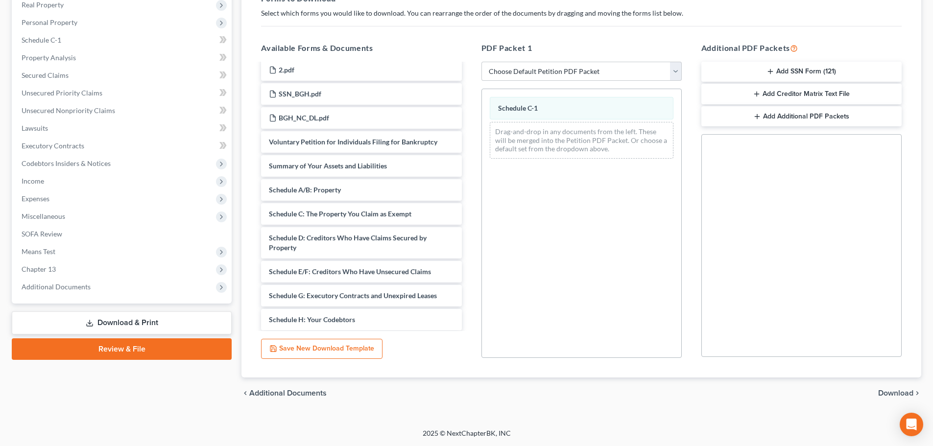
click at [882, 392] on span "Download" at bounding box center [895, 393] width 35 height 8
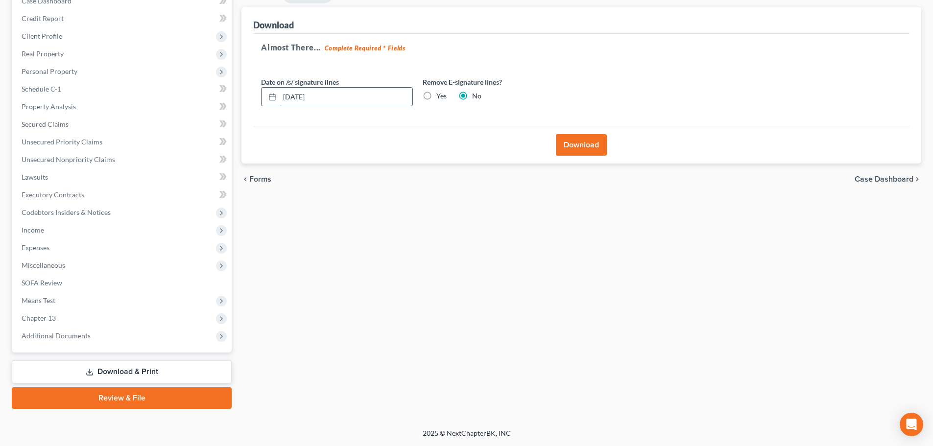
click at [299, 95] on input "10/05/2025" at bounding box center [346, 97] width 133 height 19
type input "10/02/2025"
click at [581, 146] on button "Download" at bounding box center [581, 145] width 51 height 22
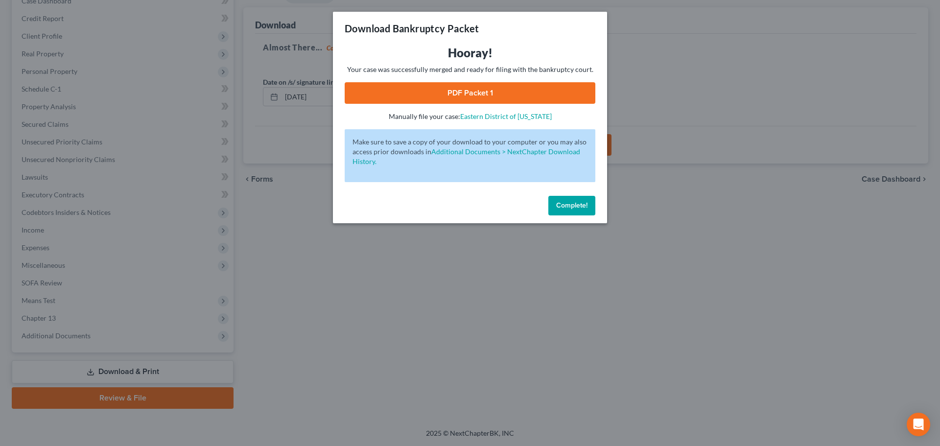
click at [433, 97] on link "PDF Packet 1" at bounding box center [470, 93] width 251 height 22
click at [570, 203] on span "Complete!" at bounding box center [571, 205] width 31 height 8
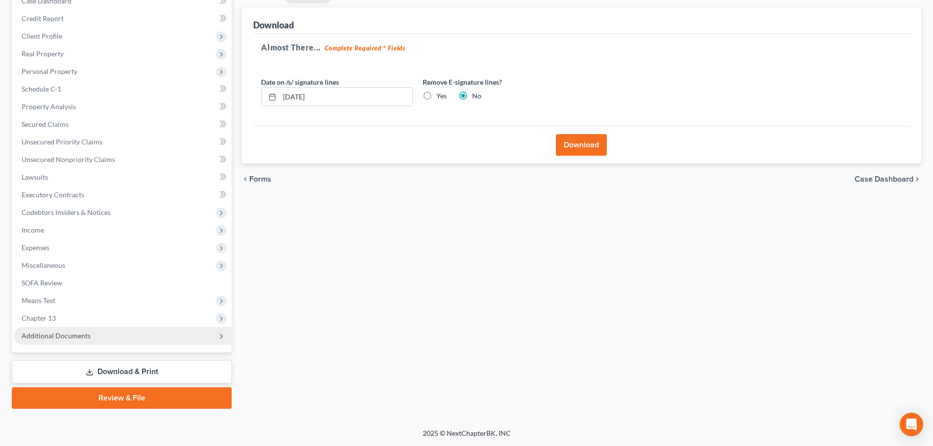
click at [184, 339] on span "Additional Documents" at bounding box center [123, 336] width 218 height 18
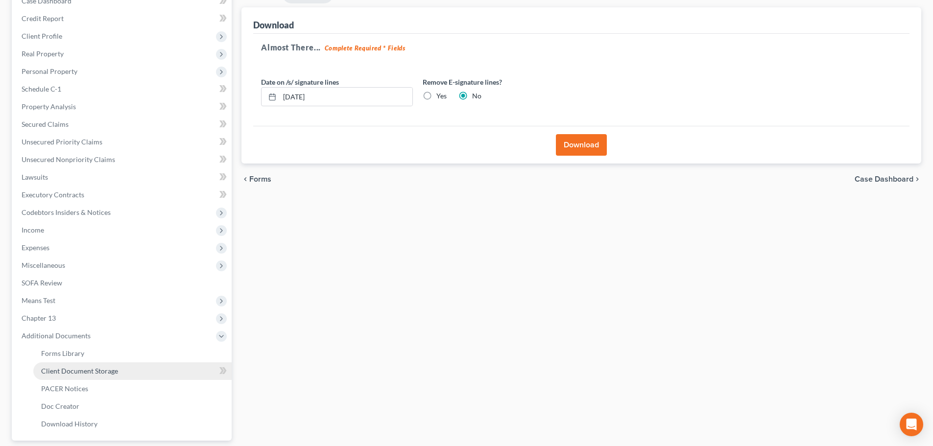
click at [192, 368] on link "Client Document Storage" at bounding box center [132, 371] width 198 height 18
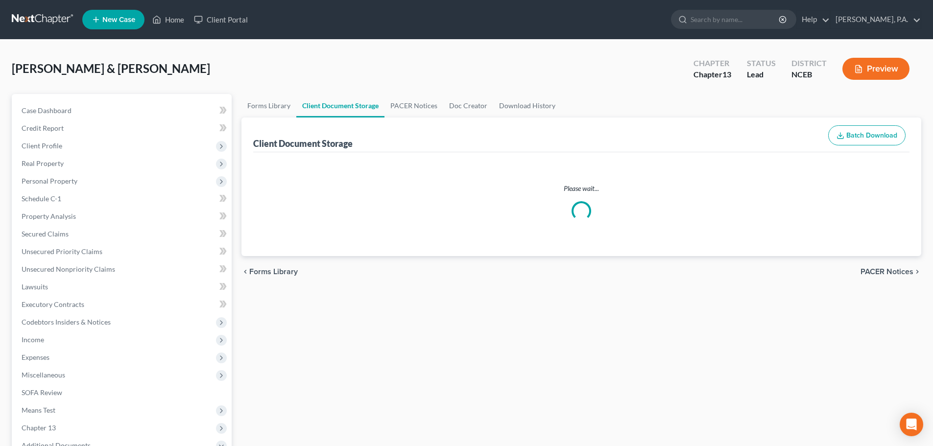
select select "0"
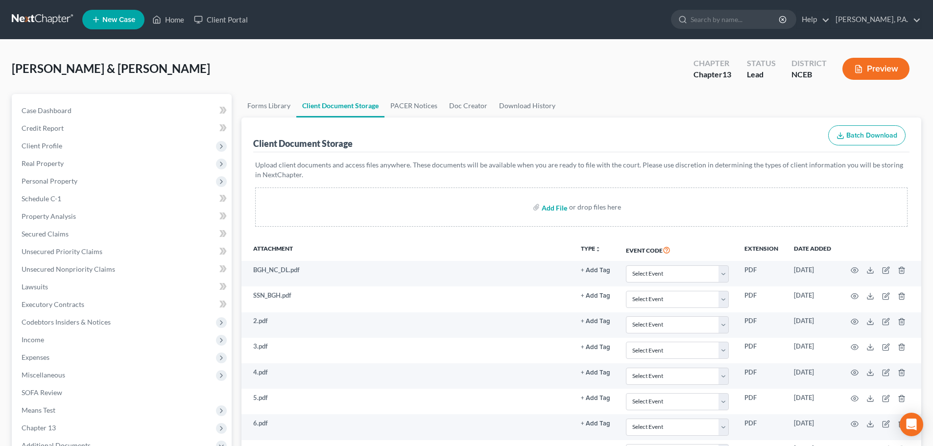
click at [552, 205] on input "file" at bounding box center [554, 207] width 24 height 18
type input "C:\fakepath\Harvey C1.pdf"
select select "0"
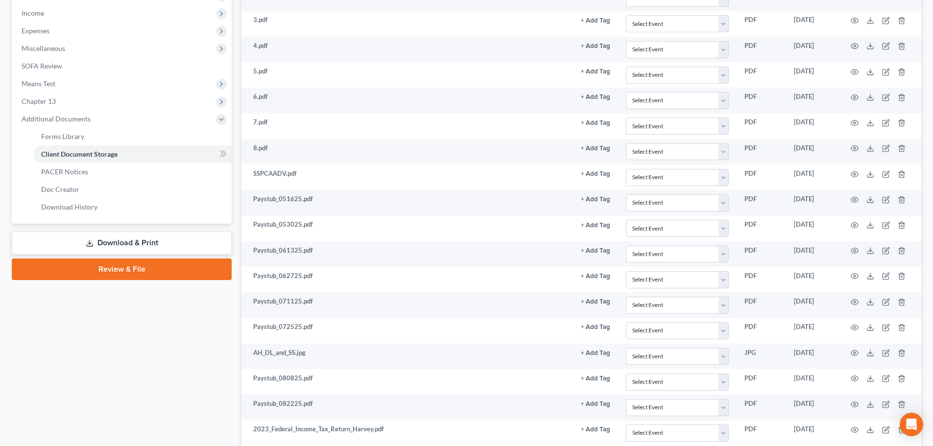
click at [174, 263] on link "Review & File" at bounding box center [122, 270] width 220 height 22
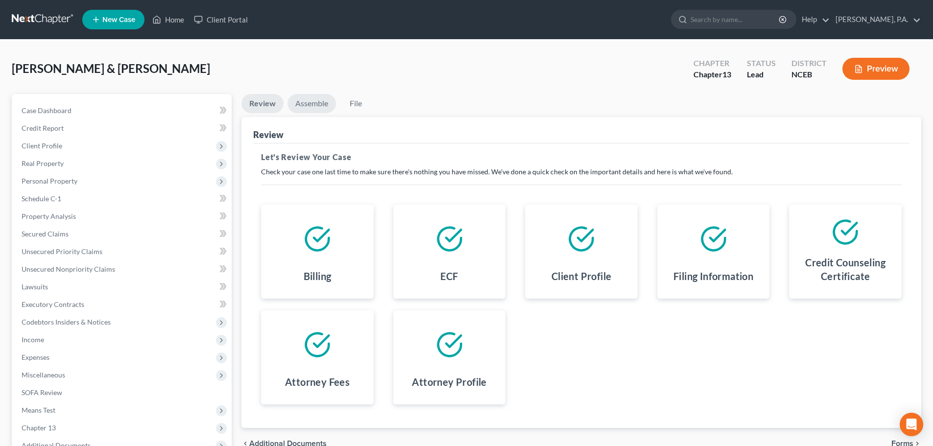
click at [304, 98] on link "Assemble" at bounding box center [311, 103] width 48 height 19
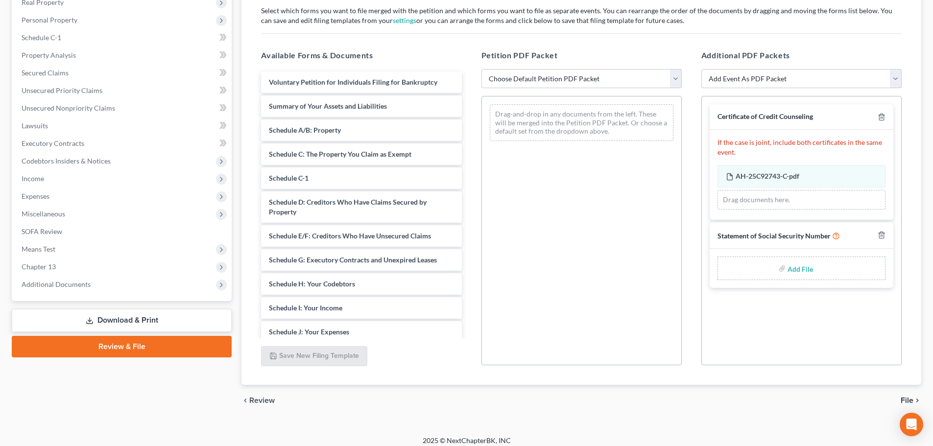
scroll to position [168, 0]
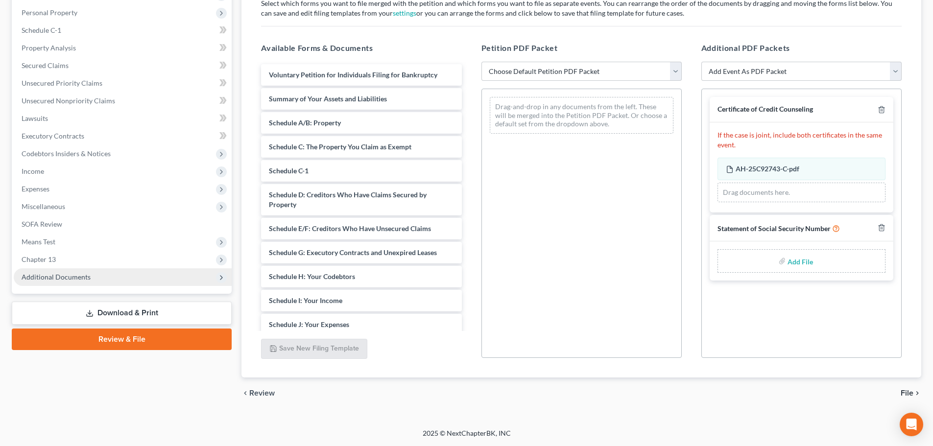
click at [137, 274] on span "Additional Documents" at bounding box center [123, 277] width 218 height 18
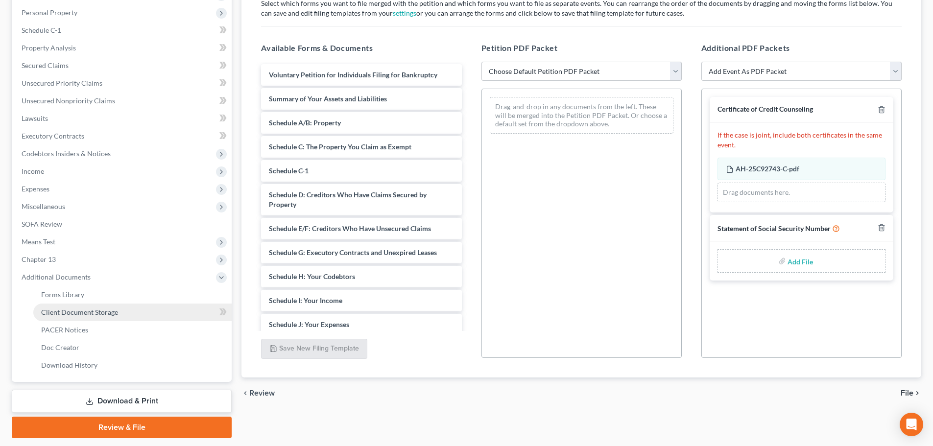
click at [148, 313] on link "Client Document Storage" at bounding box center [132, 313] width 198 height 18
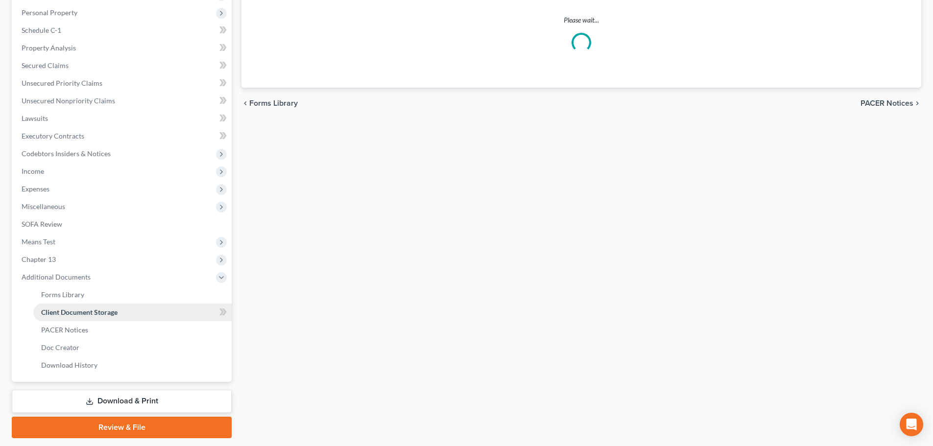
scroll to position [46, 0]
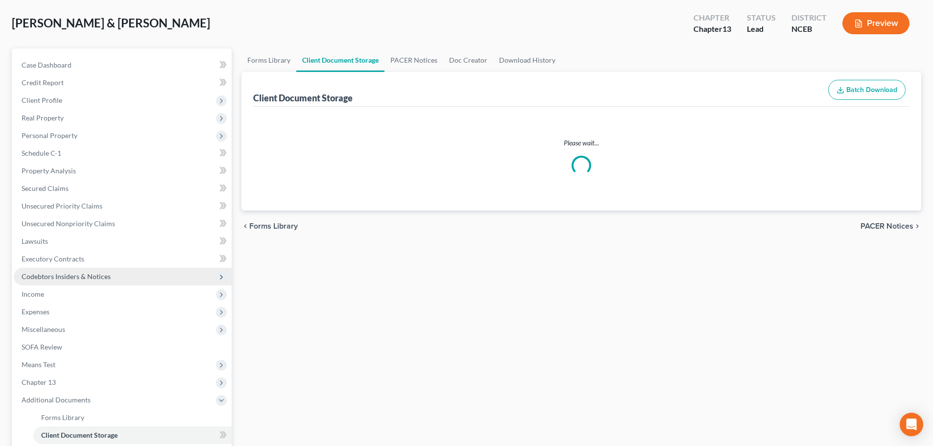
select select "0"
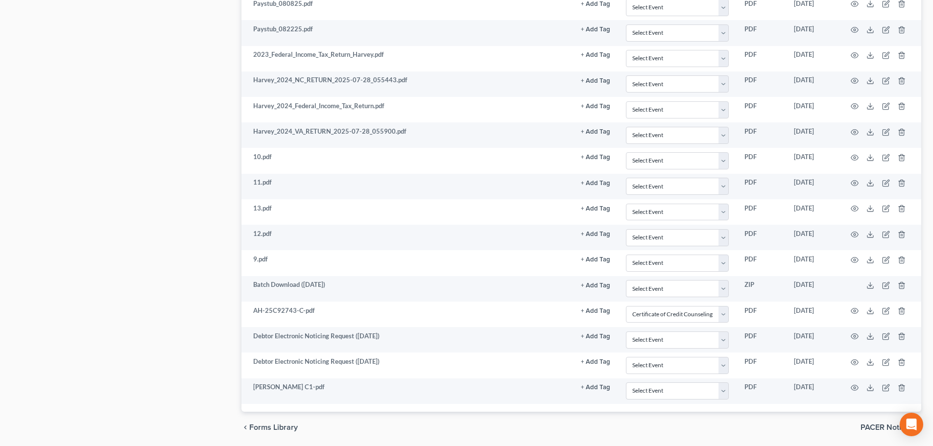
scroll to position [735, 0]
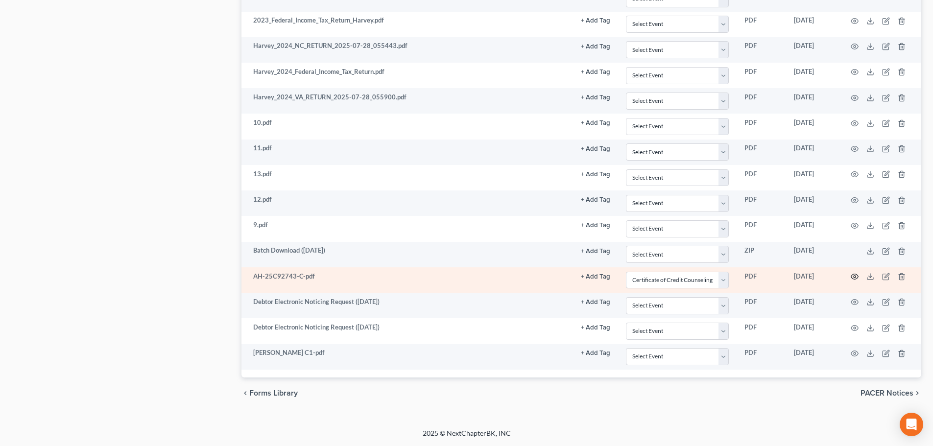
click at [858, 275] on icon "button" at bounding box center [855, 277] width 8 height 8
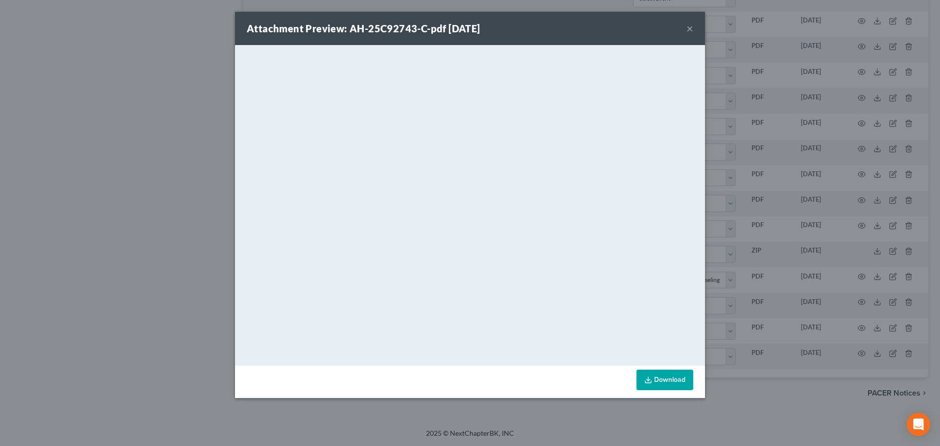
click at [683, 32] on div "Attachment Preview: AH-25C92743-C-pdf 09/18/2025 ×" at bounding box center [470, 28] width 470 height 33
click at [696, 27] on div "Attachment Preview: AH-25C92743-C-pdf 09/18/2025 ×" at bounding box center [470, 28] width 470 height 33
click at [692, 28] on button "×" at bounding box center [689, 29] width 7 height 12
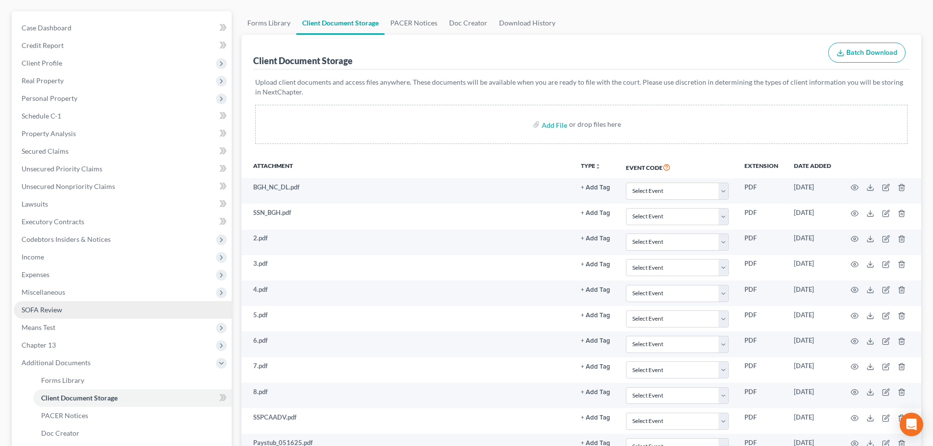
scroll to position [409, 0]
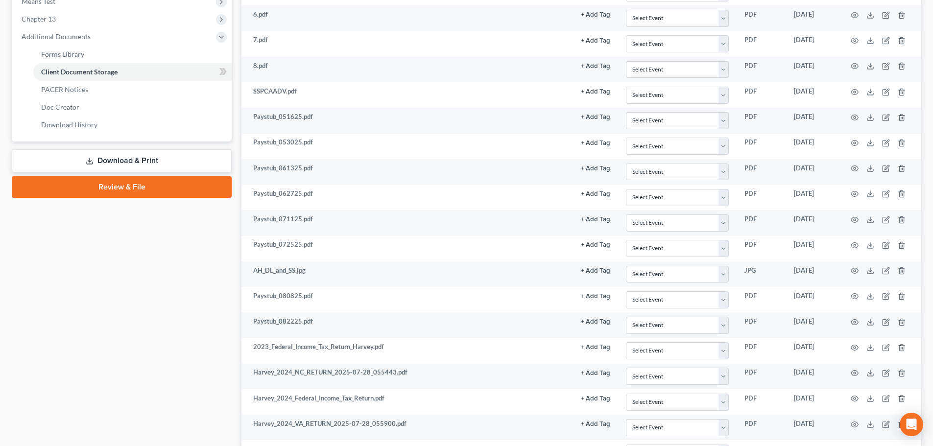
click at [165, 186] on link "Review & File" at bounding box center [122, 187] width 220 height 22
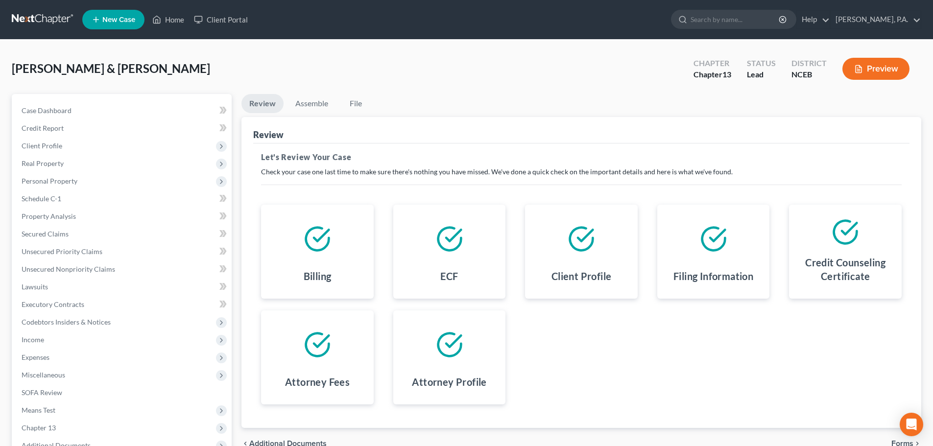
click at [307, 115] on li "Assemble" at bounding box center [311, 105] width 48 height 23
click at [317, 107] on link "Assemble" at bounding box center [311, 103] width 48 height 19
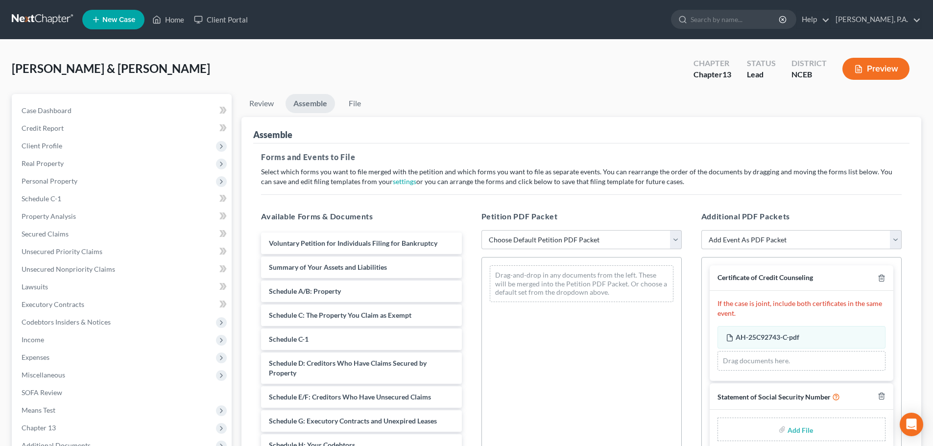
scroll to position [168, 0]
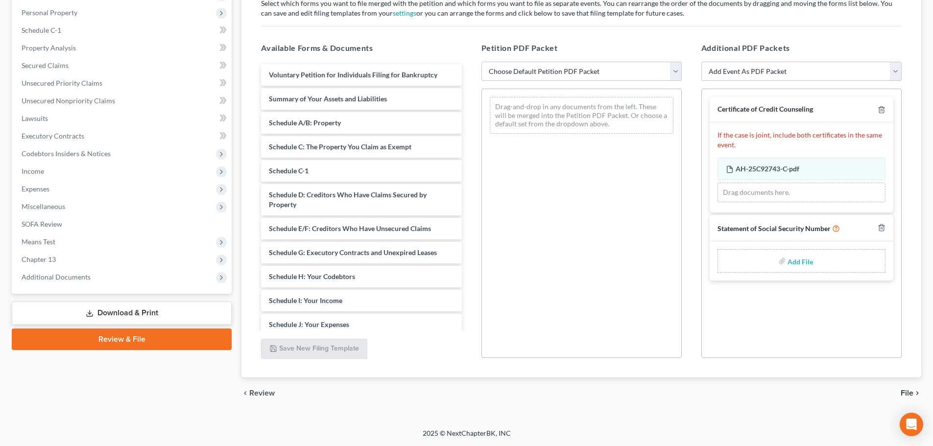
click at [798, 263] on input "file" at bounding box center [799, 261] width 24 height 18
type input "C:\fakepath\Harvey SSN Statement.pdf"
click at [526, 76] on select "Choose Default Petition PDF Packet Complete Bankruptcy Petition (all forms and …" at bounding box center [581, 72] width 200 height 20
select select "0"
click at [481, 62] on select "Choose Default Petition PDF Packet Complete Bankruptcy Petition (all forms and …" at bounding box center [581, 72] width 200 height 20
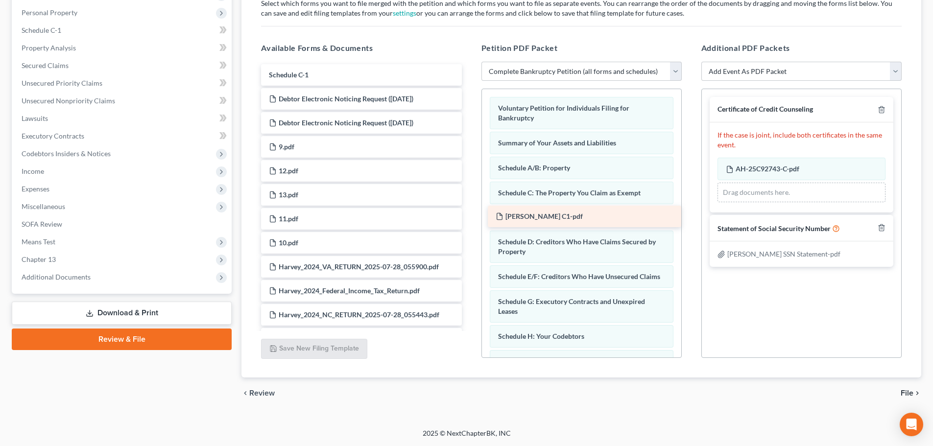
drag, startPoint x: 408, startPoint y: 99, endPoint x: 635, endPoint y: 216, distance: 255.4
click at [469, 216] on div "Harvey C1-pdf Schedule C-1 Harvey C1-pdf Debtor Electronic Noticing Request (09…" at bounding box center [361, 422] width 216 height 717
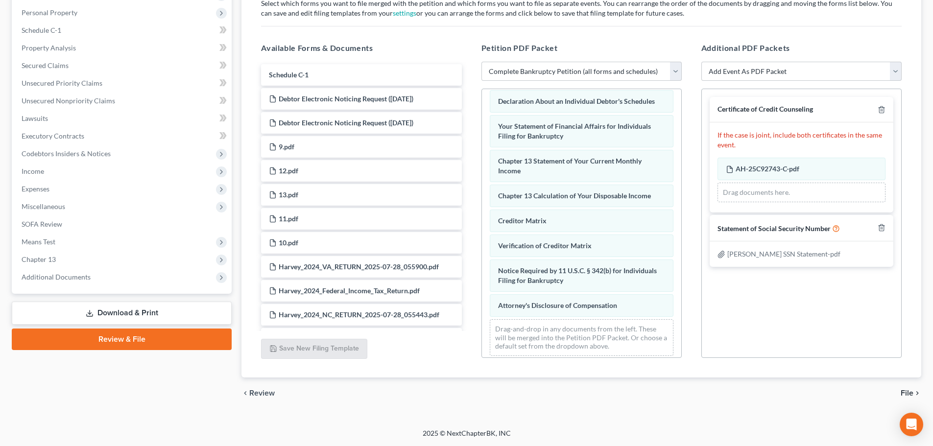
scroll to position [327, 0]
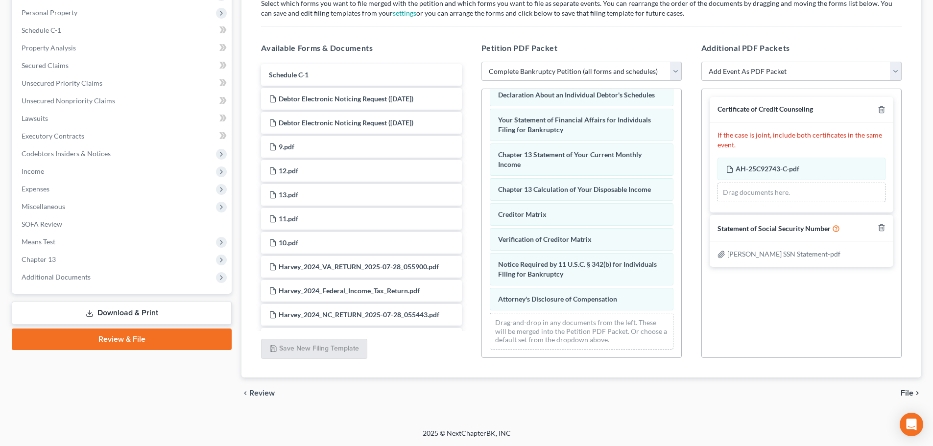
click at [906, 392] on span "File" at bounding box center [906, 393] width 13 height 8
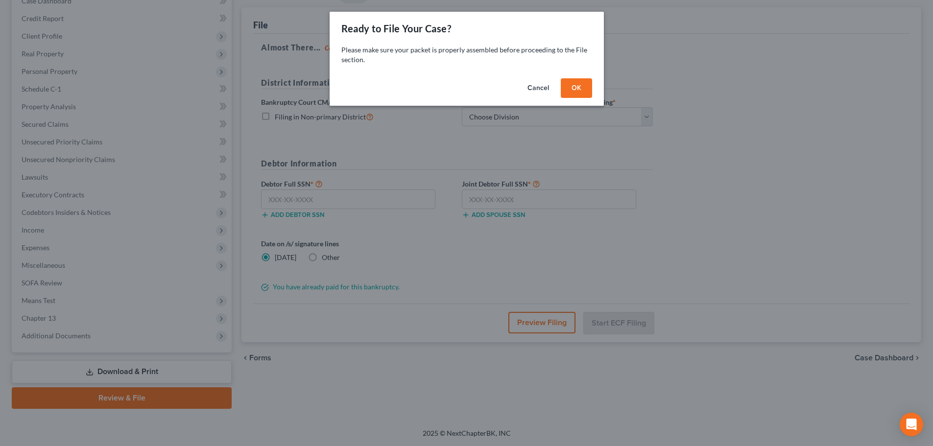
scroll to position [110, 0]
click at [574, 86] on button "OK" at bounding box center [579, 88] width 31 height 20
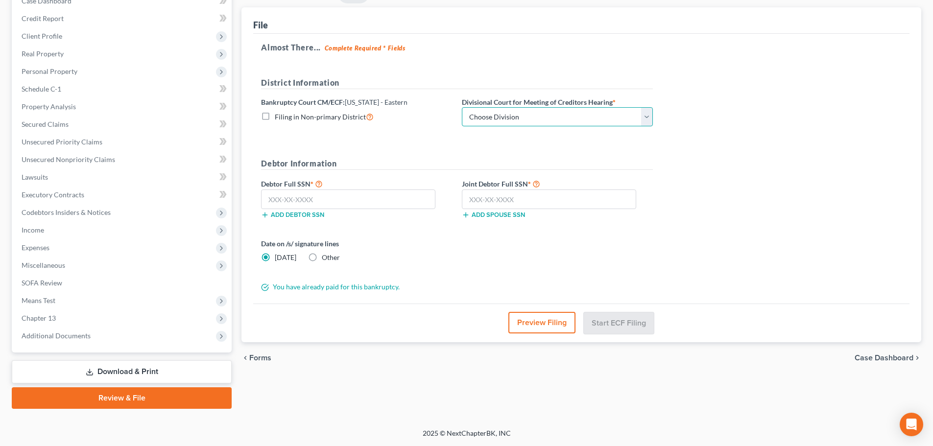
click at [568, 114] on select "Choose Division Fayetteville Greenville New Bern Raleigh Wilmington" at bounding box center [557, 117] width 191 height 20
click at [462, 107] on select "Choose Division Fayetteville Greenville New Bern Raleigh Wilmington" at bounding box center [557, 117] width 191 height 20
click at [485, 119] on select "Choose Division Fayetteville Greenville New Bern Raleigh Wilmington" at bounding box center [557, 117] width 191 height 20
select select "3"
click at [462, 107] on select "Choose Division Fayetteville Greenville New Bern Raleigh Wilmington" at bounding box center [557, 117] width 191 height 20
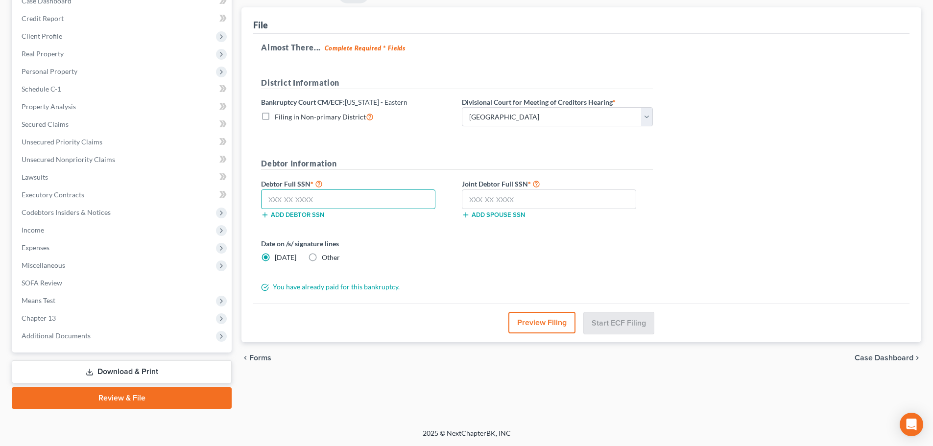
click at [403, 197] on input "text" at bounding box center [348, 199] width 174 height 20
type input "231-27-5475"
click at [505, 200] on input "text" at bounding box center [549, 199] width 174 height 20
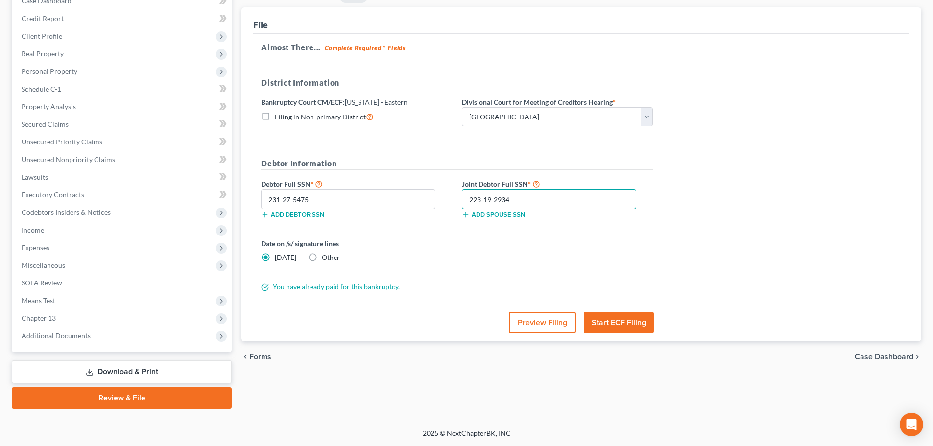
type input "223-19-2934"
click at [322, 261] on label "Other" at bounding box center [331, 258] width 18 height 10
click at [326, 259] on input "Other" at bounding box center [329, 256] width 6 height 6
radio input "true"
radio input "false"
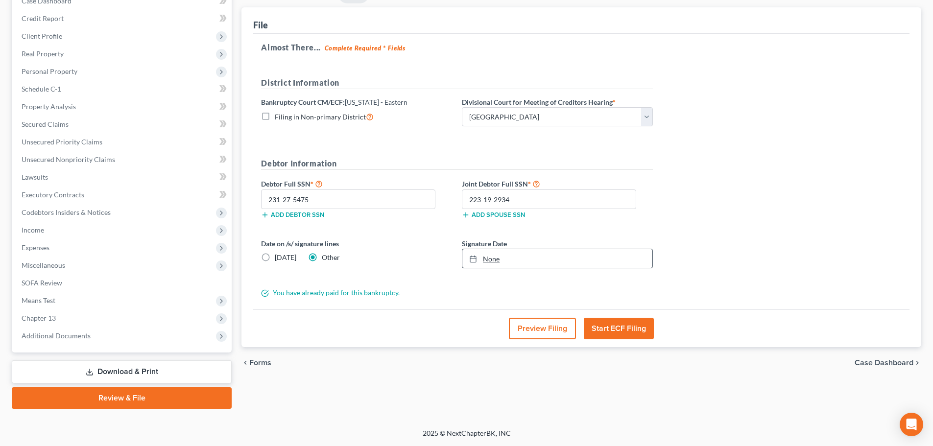
click at [492, 261] on link "None" at bounding box center [557, 258] width 190 height 19
click at [435, 275] on div "Date on /s/ signature lines Today Other Signature Date 10/2/2025 close Date 10/…" at bounding box center [457, 257] width 402 height 38
click at [609, 331] on button "Start ECF Filing" at bounding box center [619, 329] width 70 height 22
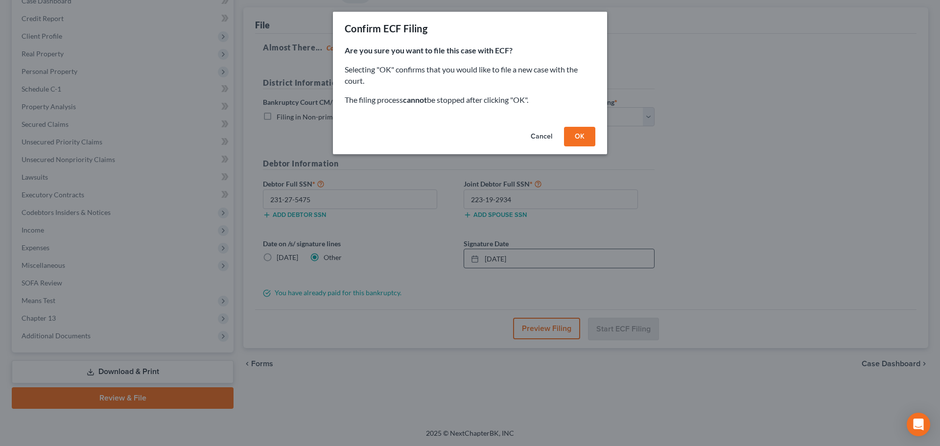
click at [574, 133] on button "OK" at bounding box center [579, 137] width 31 height 20
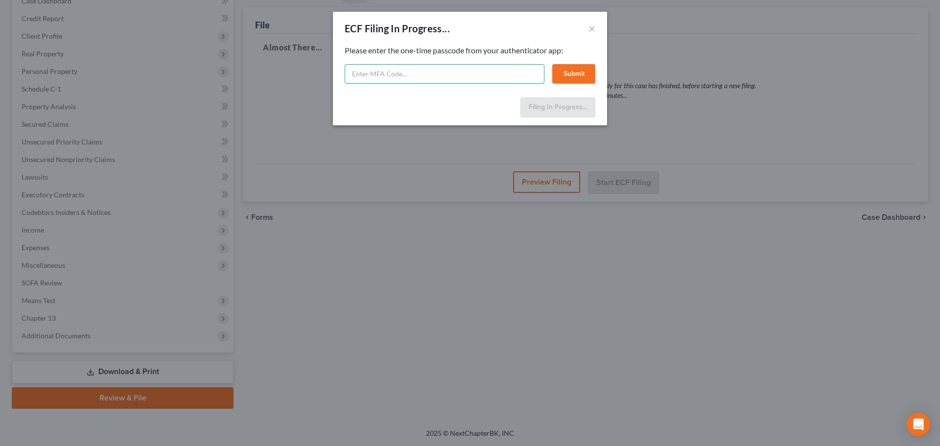
click at [358, 83] on input "text" at bounding box center [445, 74] width 200 height 20
type input "457634"
click at [560, 72] on button "Submit" at bounding box center [573, 74] width 43 height 20
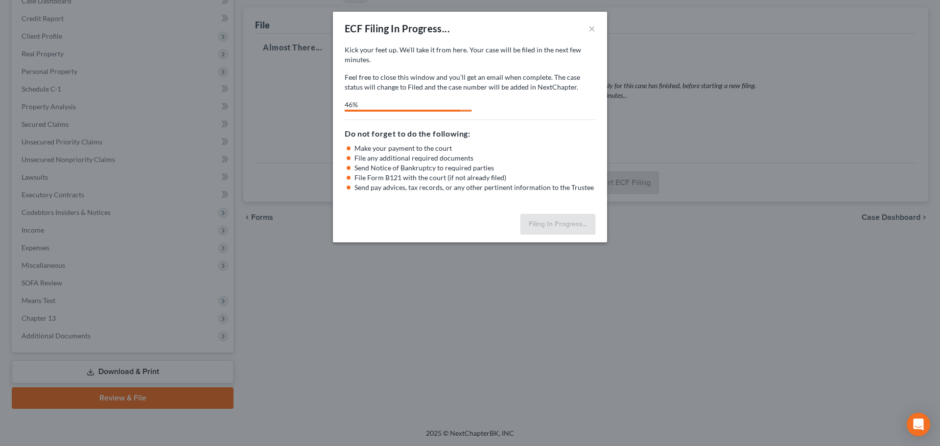
select select "4"
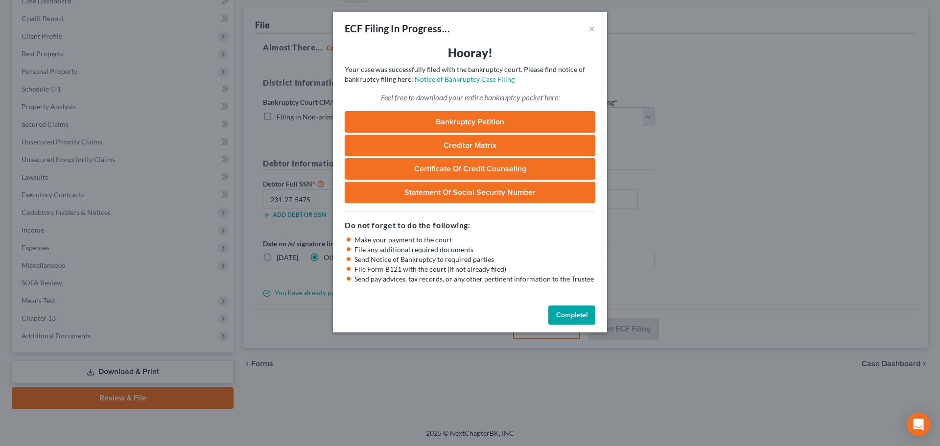
click at [591, 312] on button "Complete!" at bounding box center [571, 316] width 47 height 20
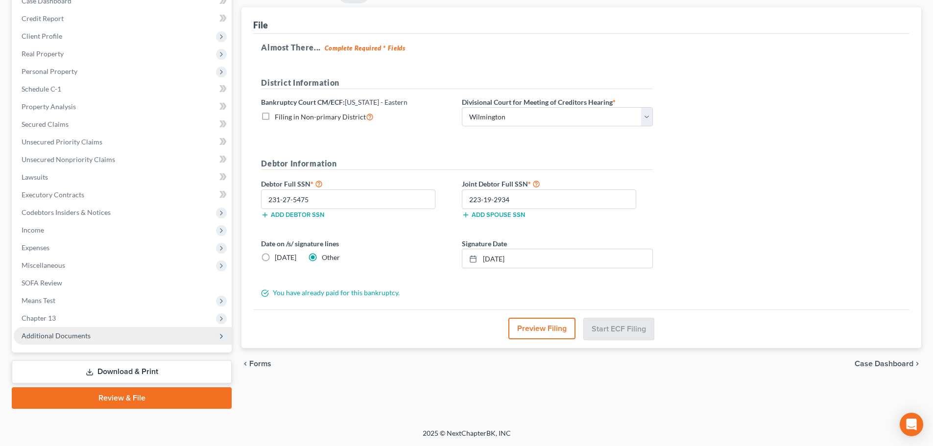
click at [171, 335] on span "Additional Documents" at bounding box center [123, 336] width 218 height 18
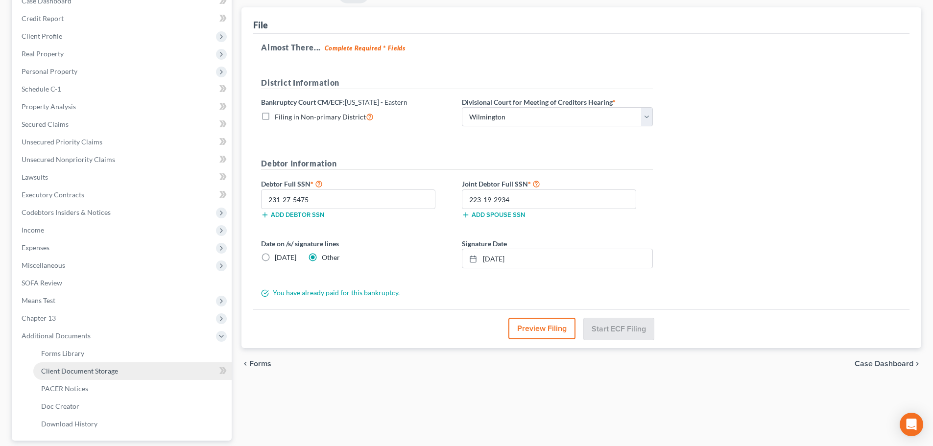
click at [171, 366] on link "Client Document Storage" at bounding box center [132, 371] width 198 height 18
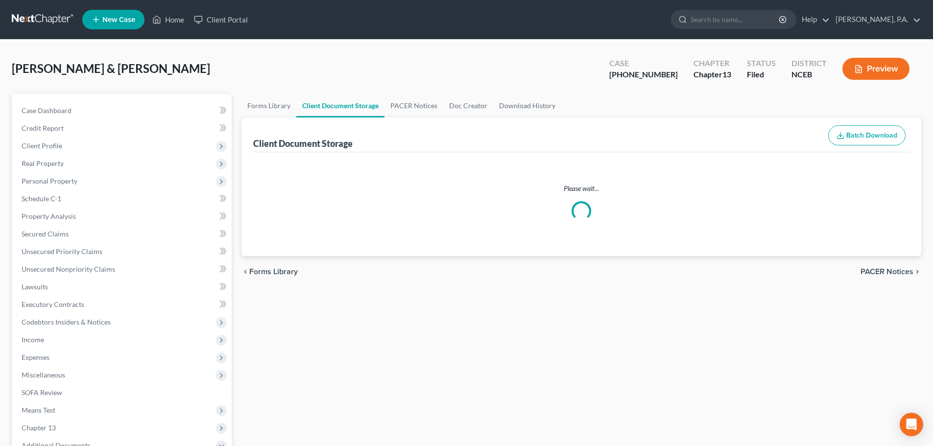
select select "0"
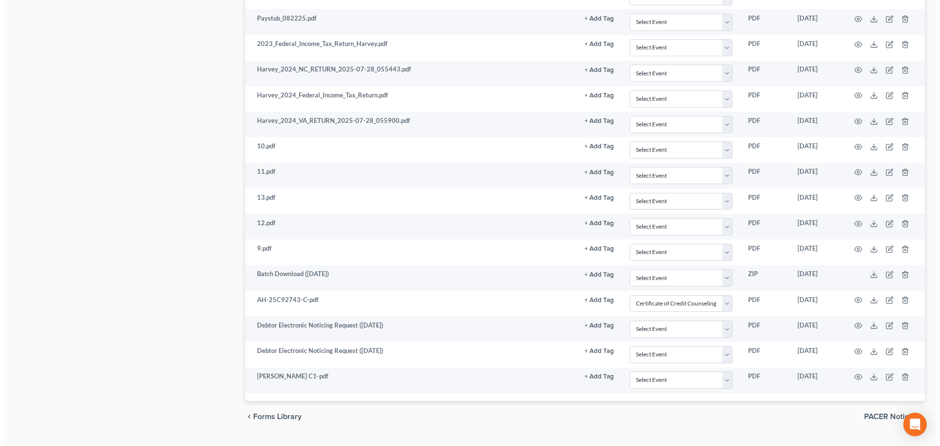
scroll to position [735, 0]
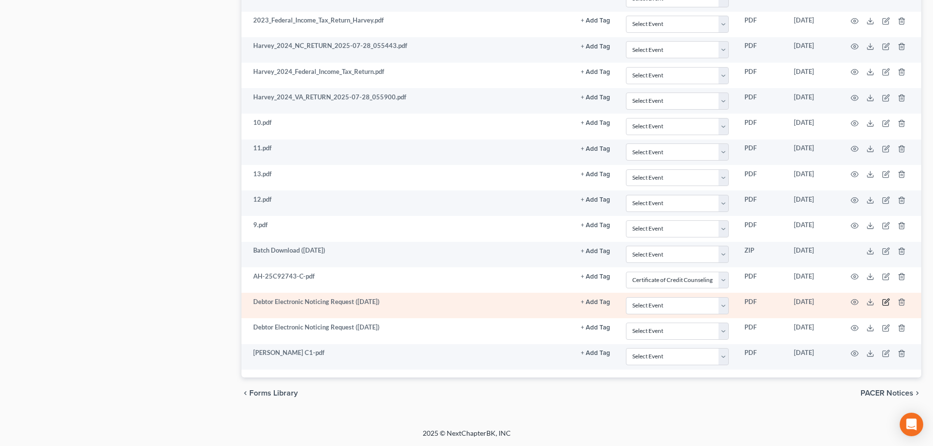
click at [883, 301] on icon "button" at bounding box center [886, 302] width 8 height 8
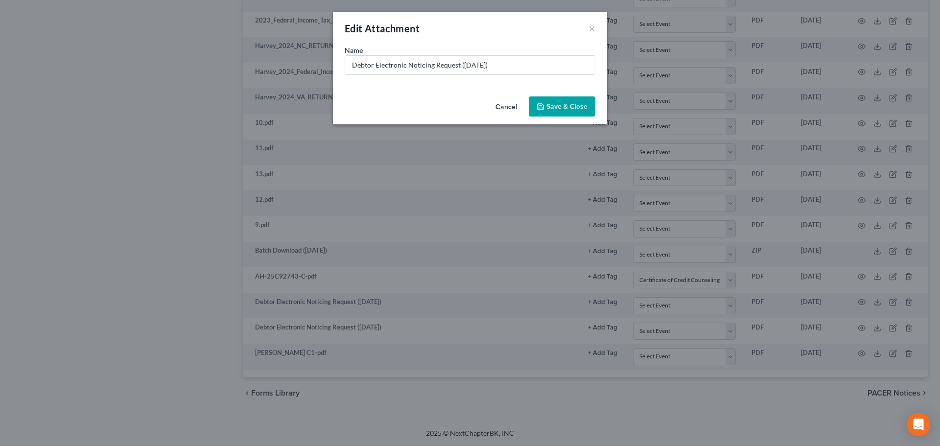
click at [506, 111] on button "Cancel" at bounding box center [506, 107] width 37 height 20
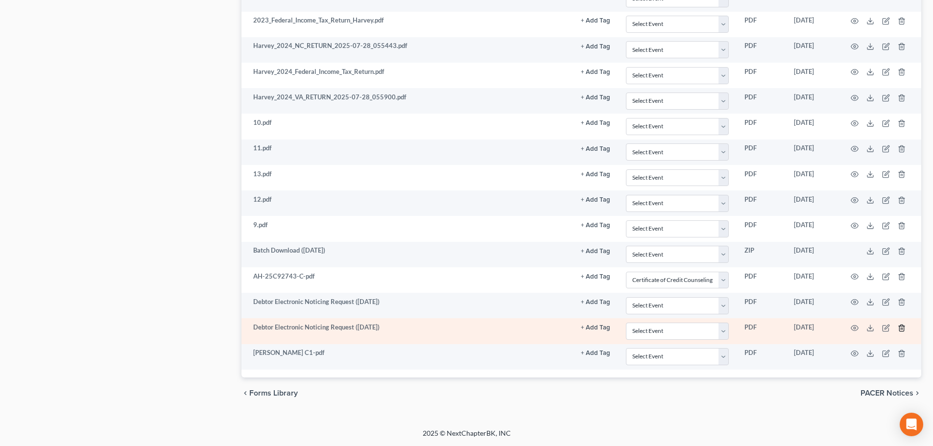
click at [899, 326] on polyline "button" at bounding box center [902, 326] width 6 height 0
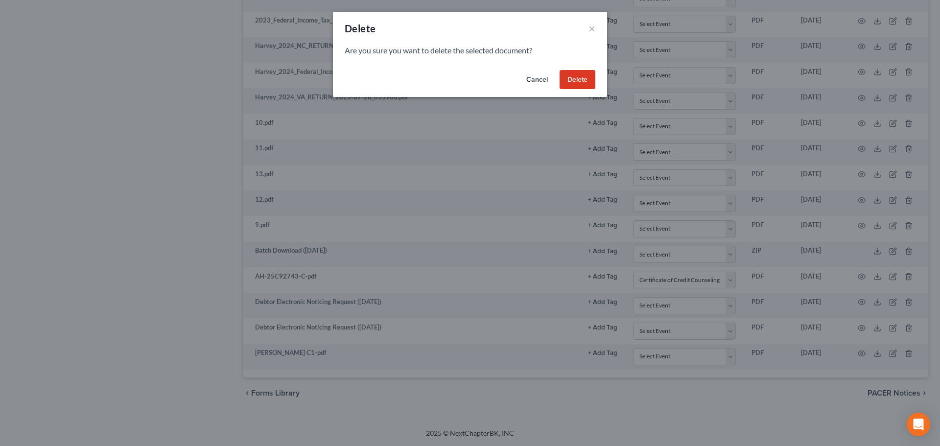
click at [591, 89] on button "Delete" at bounding box center [578, 80] width 36 height 20
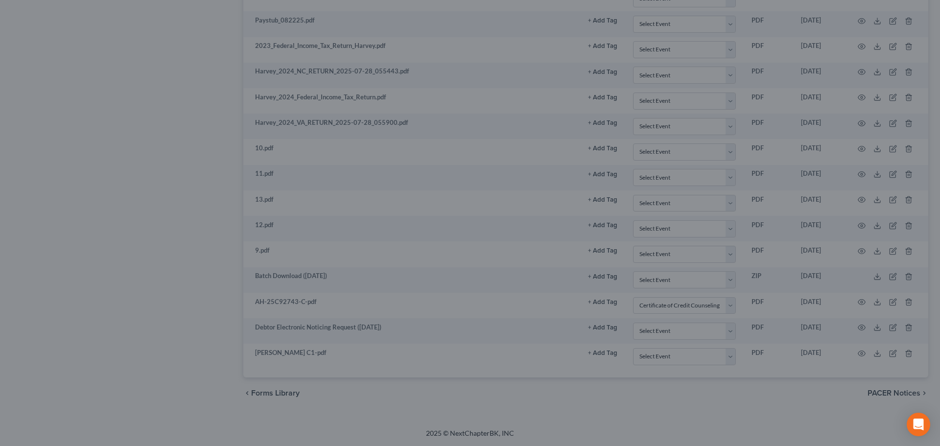
scroll to position [710, 0]
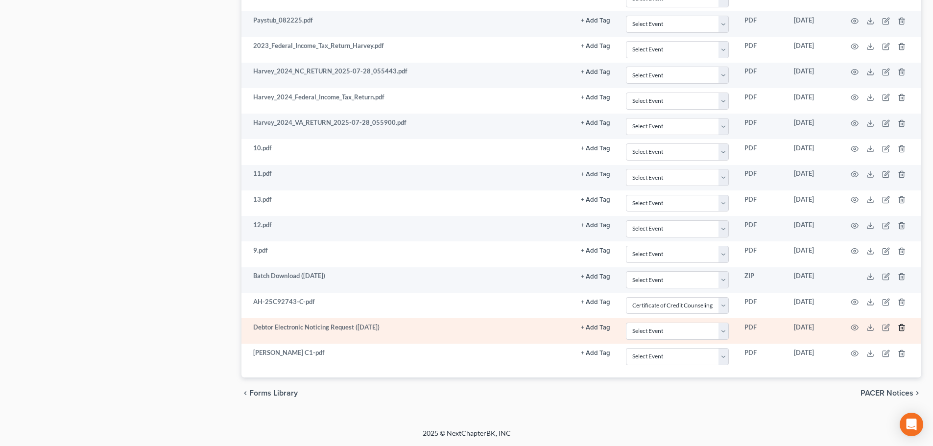
click at [899, 326] on polyline "button" at bounding box center [902, 326] width 6 height 0
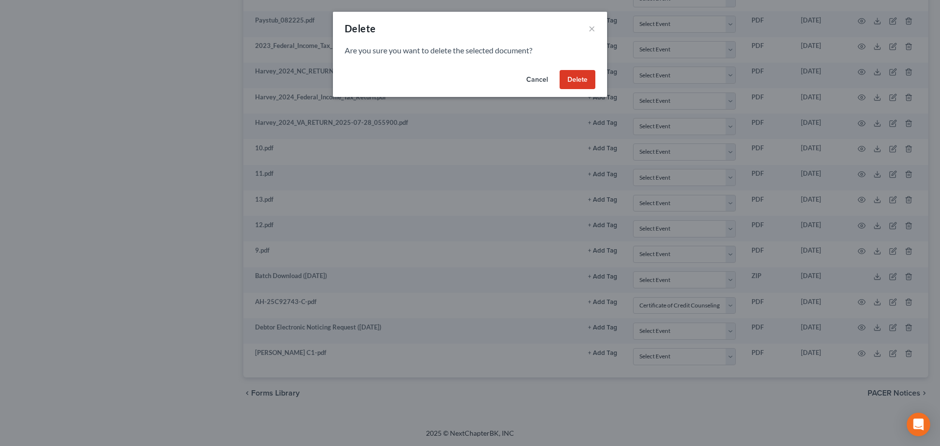
click at [572, 81] on button "Delete" at bounding box center [578, 80] width 36 height 20
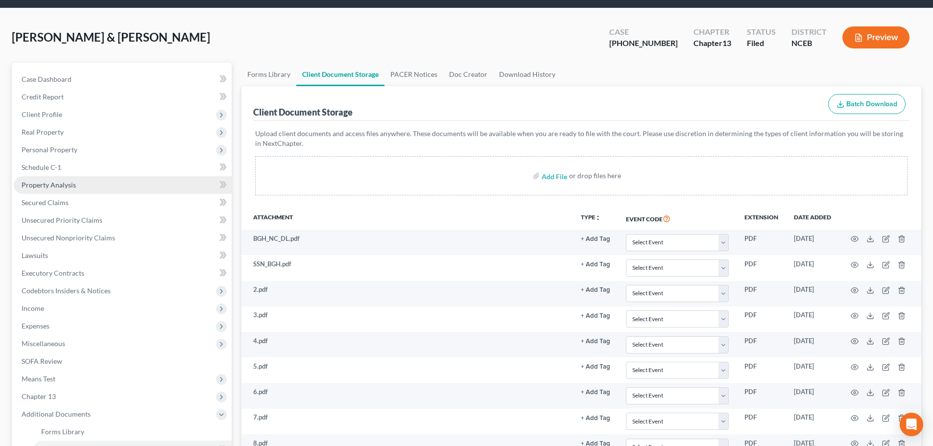
scroll to position [357, 0]
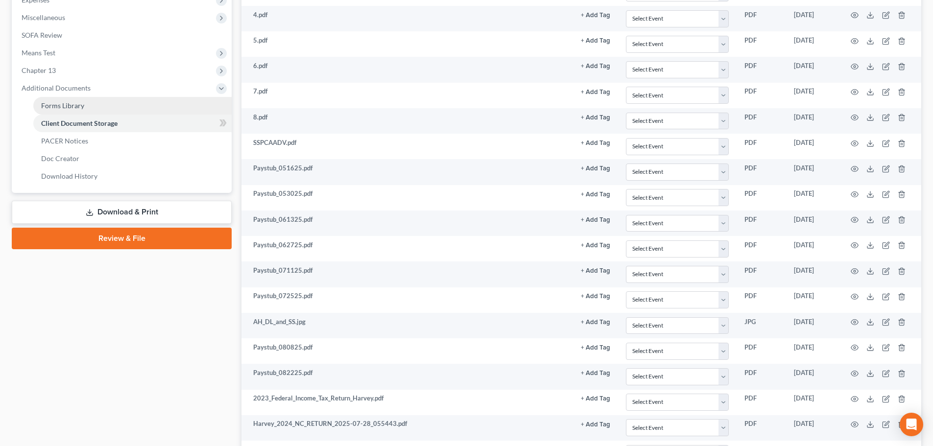
click at [112, 105] on link "Forms Library" at bounding box center [132, 106] width 198 height 18
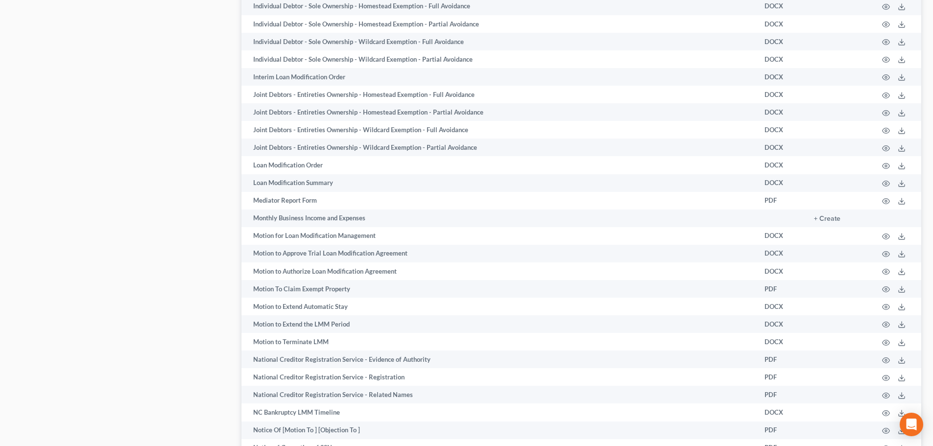
scroll to position [653, 0]
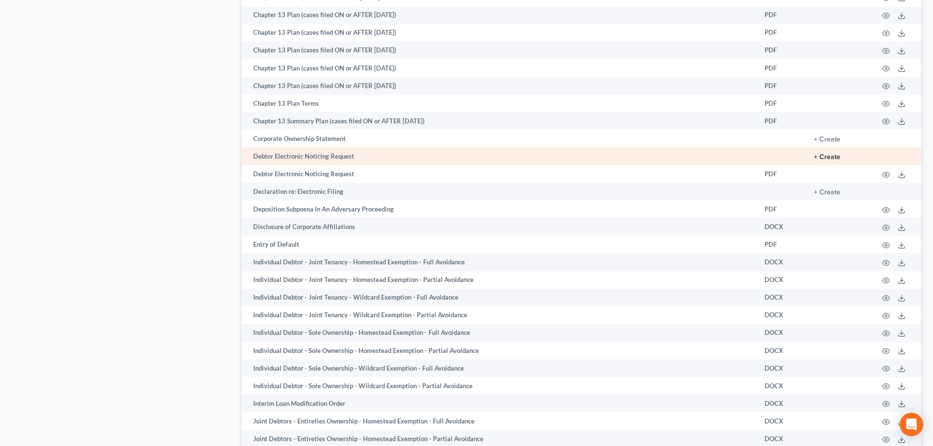
click at [823, 156] on button "+ Create" at bounding box center [827, 157] width 26 height 7
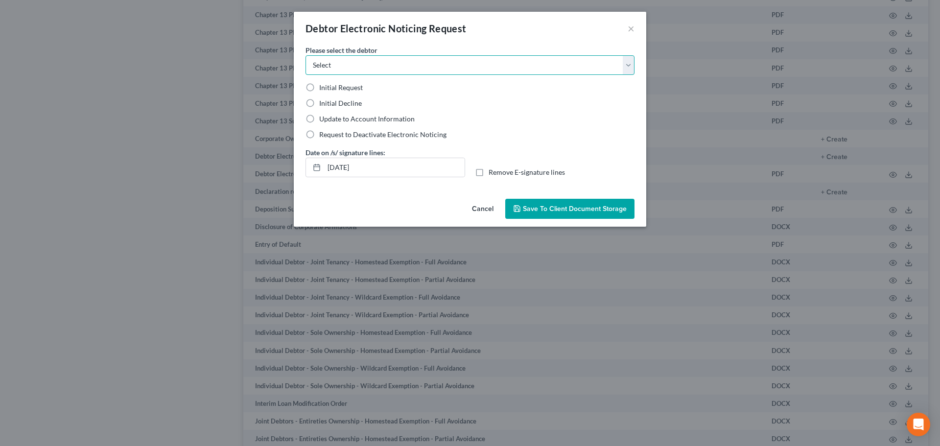
click at [374, 63] on select "Select Angela Harvey Bobby Harvey" at bounding box center [470, 65] width 329 height 20
select select "0"
click at [306, 55] on select "Select Angela Harvey Bobby Harvey" at bounding box center [470, 65] width 329 height 20
click at [319, 90] on label "Initial Request" at bounding box center [341, 88] width 44 height 10
click at [323, 89] on input "Initial Request" at bounding box center [326, 86] width 6 height 6
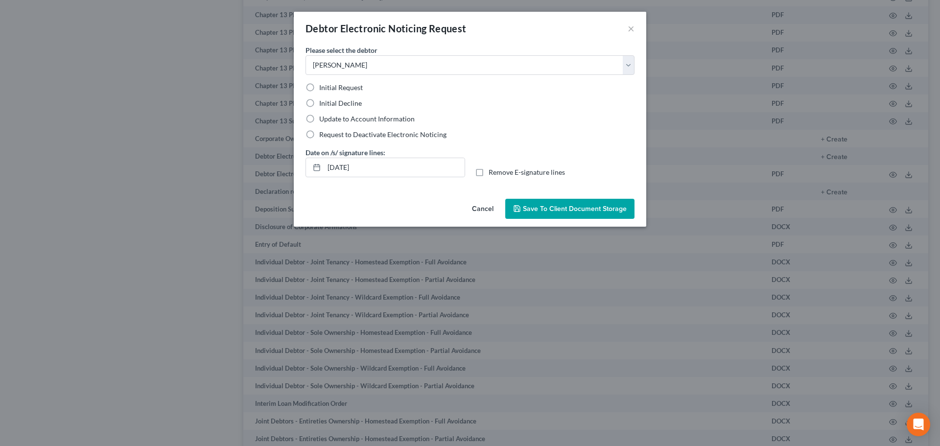
radio input "true"
click at [341, 167] on input "10/05/2025" at bounding box center [394, 167] width 141 height 19
type input "10/02/2025"
click at [538, 208] on span "Save to Client Document Storage" at bounding box center [575, 209] width 104 height 8
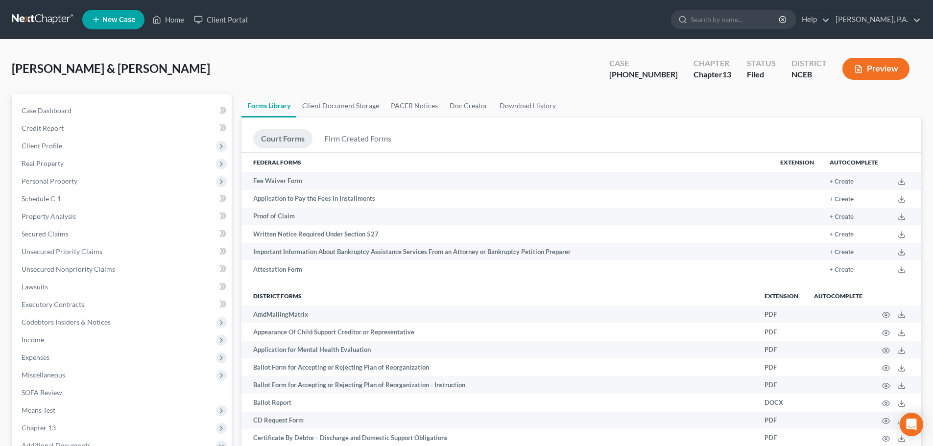
scroll to position [327, 0]
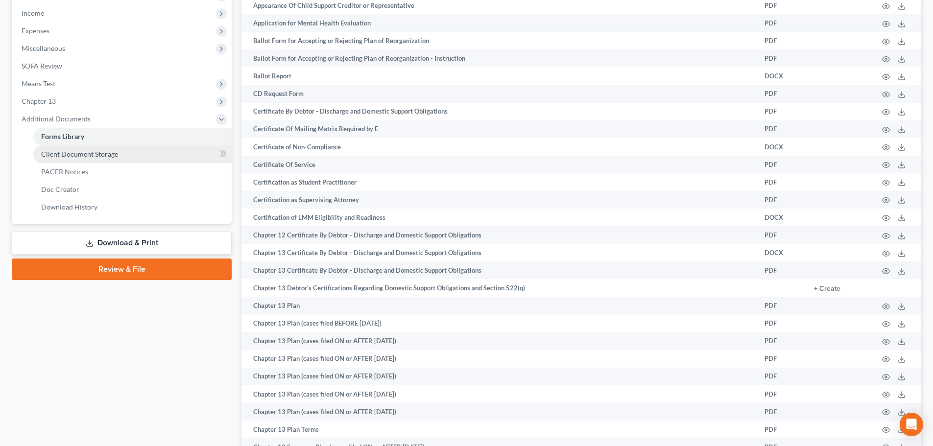
click at [160, 158] on link "Client Document Storage" at bounding box center [132, 154] width 198 height 18
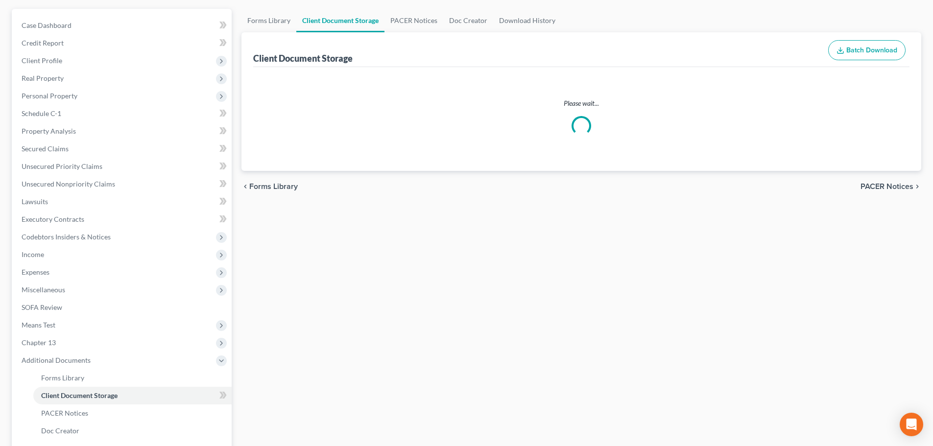
scroll to position [3, 0]
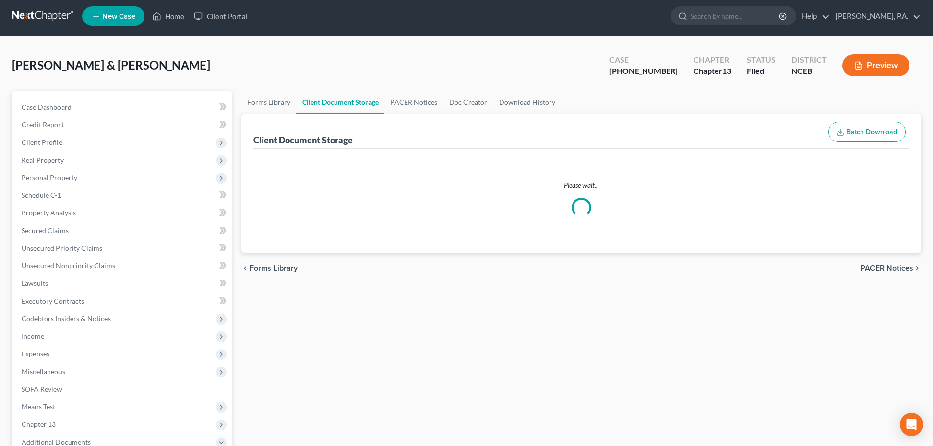
select select "0"
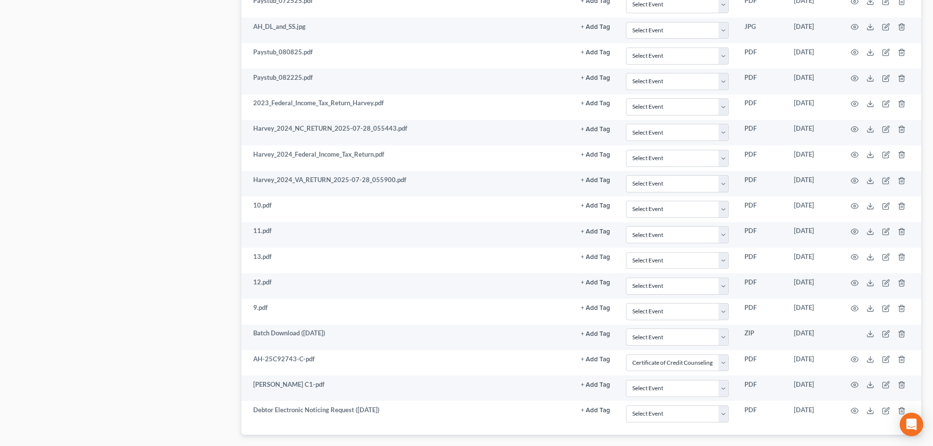
scroll to position [710, 0]
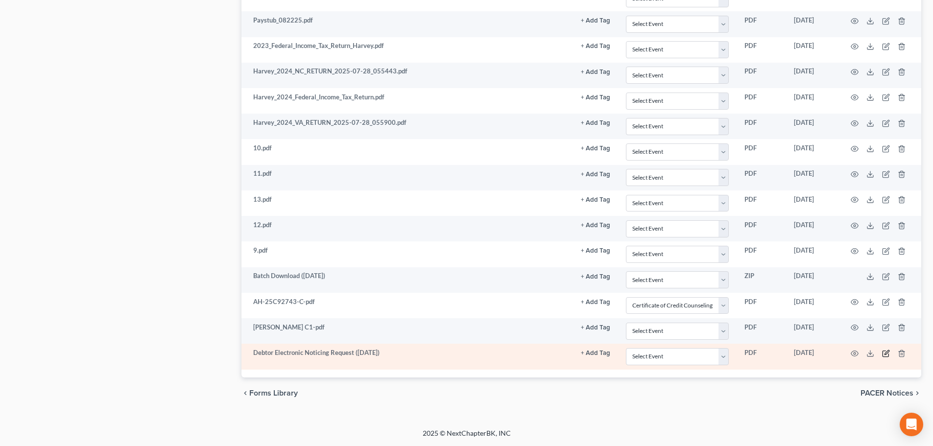
click at [884, 355] on icon "button" at bounding box center [886, 354] width 8 height 8
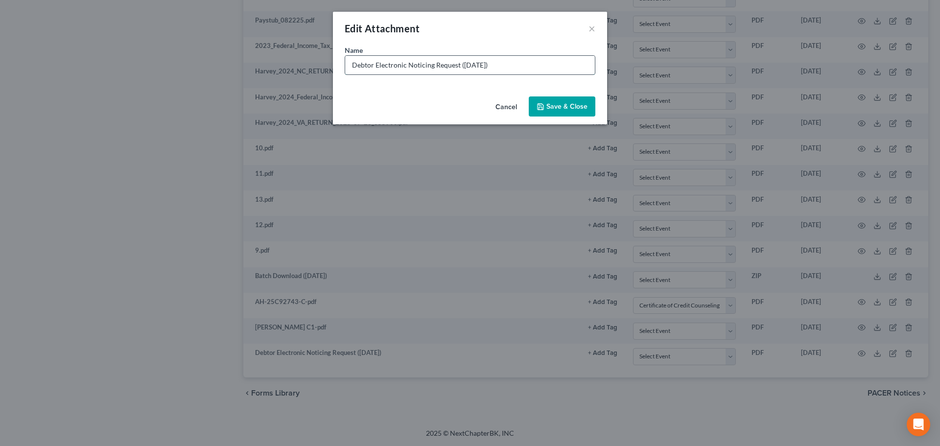
drag, startPoint x: 461, startPoint y: 65, endPoint x: 498, endPoint y: 64, distance: 37.2
click at [498, 64] on input "Debtor Electronic Noticing Request (10/06/2025)" at bounding box center [470, 65] width 250 height 19
type input "Debtor Electronic Noticing Request (AH)"
click at [544, 106] on icon "button" at bounding box center [541, 107] width 8 height 8
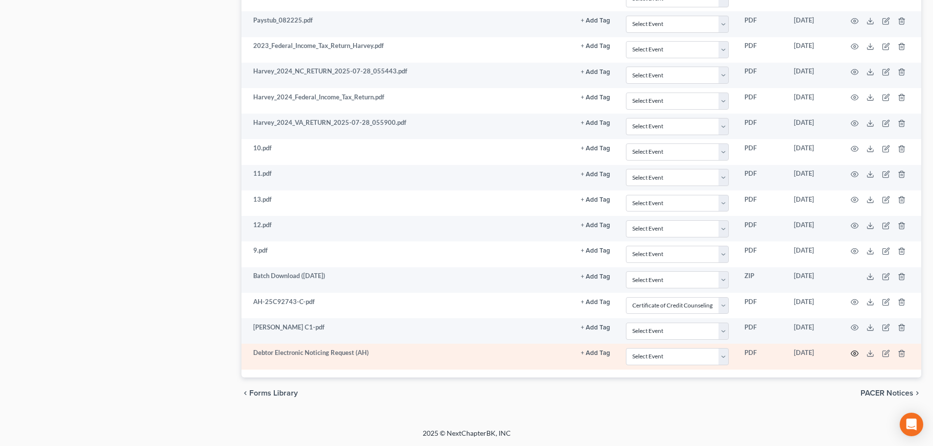
click at [854, 353] on circle "button" at bounding box center [854, 354] width 2 height 2
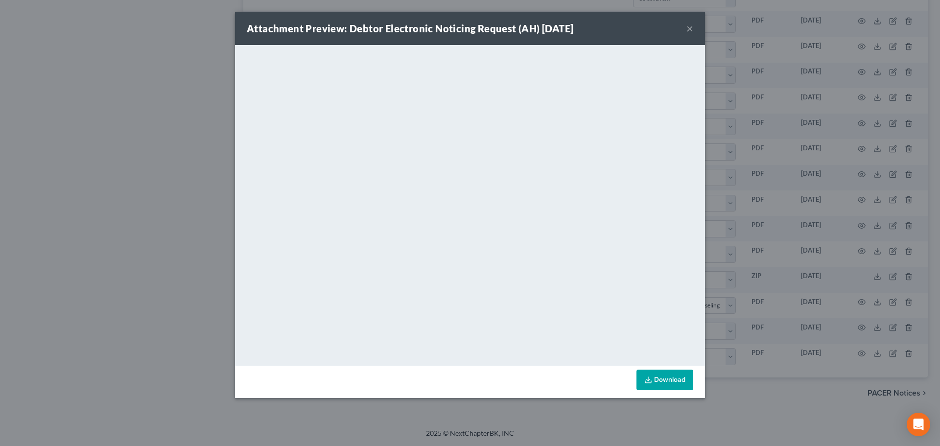
click at [687, 30] on button "×" at bounding box center [689, 29] width 7 height 12
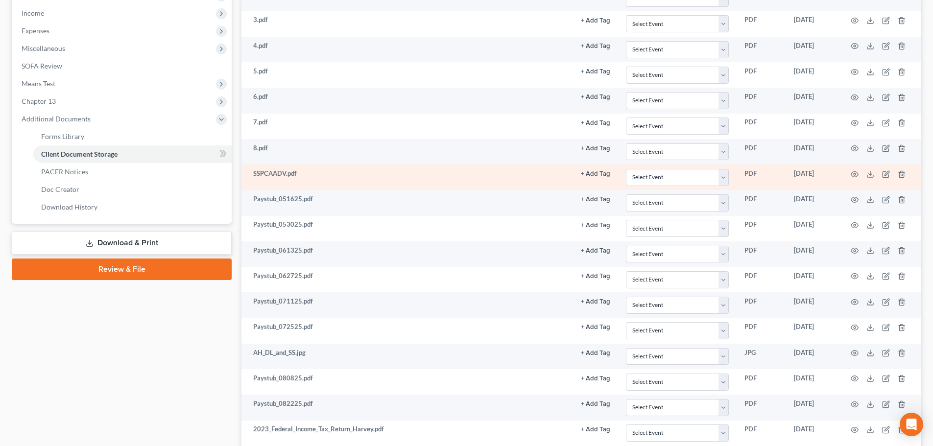
scroll to position [0, 0]
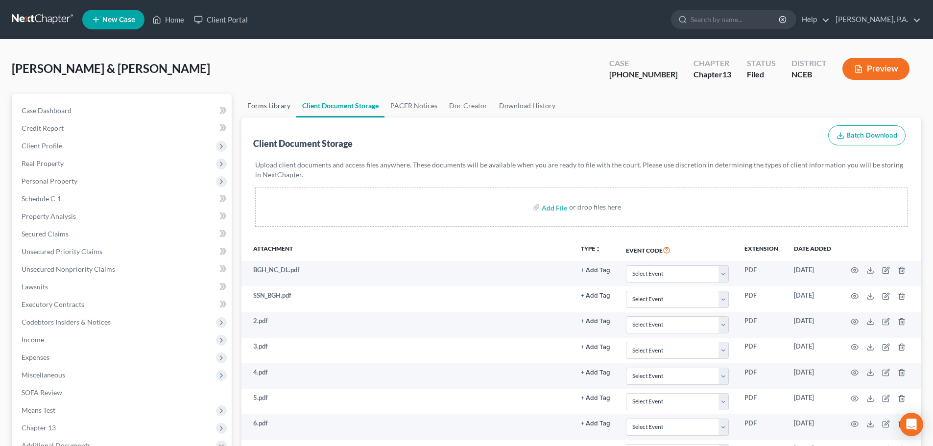
click at [282, 104] on link "Forms Library" at bounding box center [268, 106] width 55 height 24
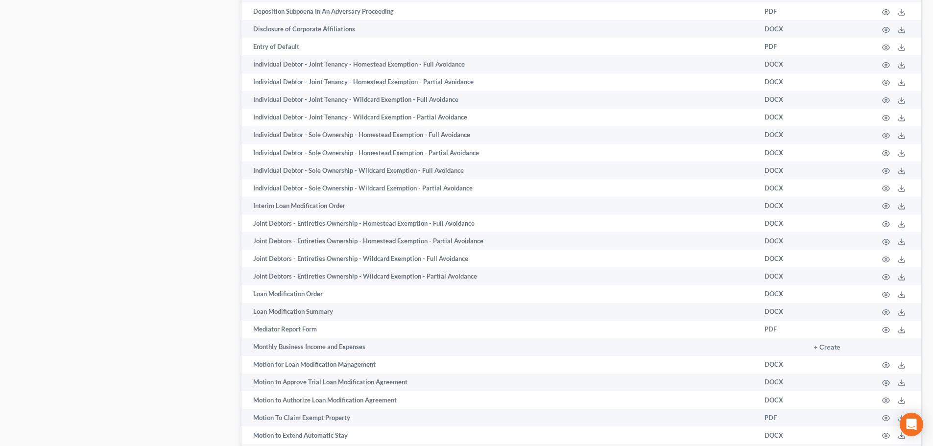
scroll to position [524, 0]
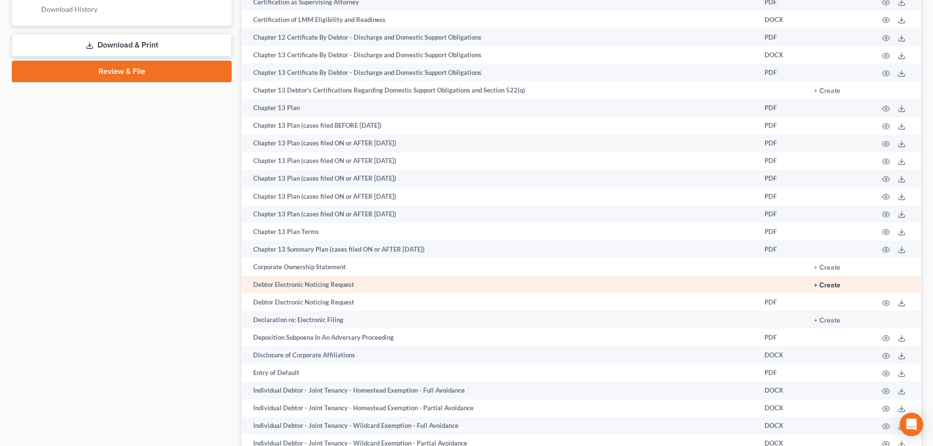
click at [825, 286] on button "+ Create" at bounding box center [827, 285] width 26 height 7
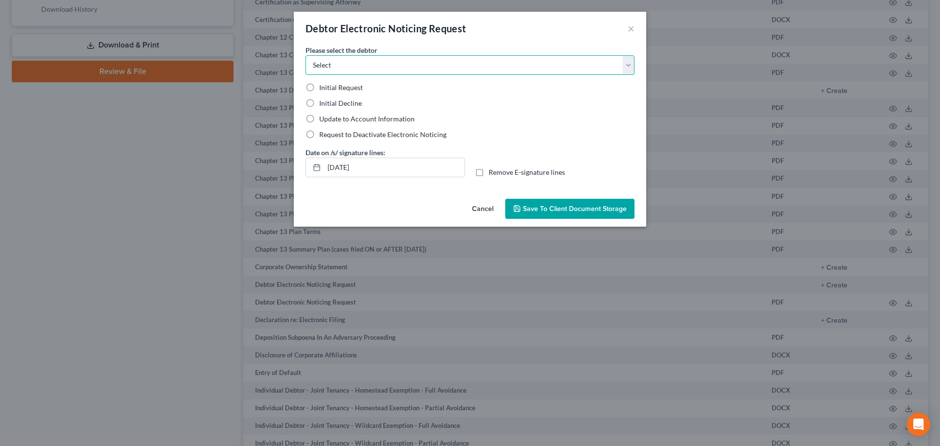
click at [480, 66] on select "Select Angela Harvey Bobby Harvey" at bounding box center [470, 65] width 329 height 20
select select "1"
click at [306, 55] on select "Select Angela Harvey Bobby Harvey" at bounding box center [470, 65] width 329 height 20
click at [319, 88] on label "Initial Request" at bounding box center [341, 88] width 44 height 10
click at [323, 88] on input "Initial Request" at bounding box center [326, 86] width 6 height 6
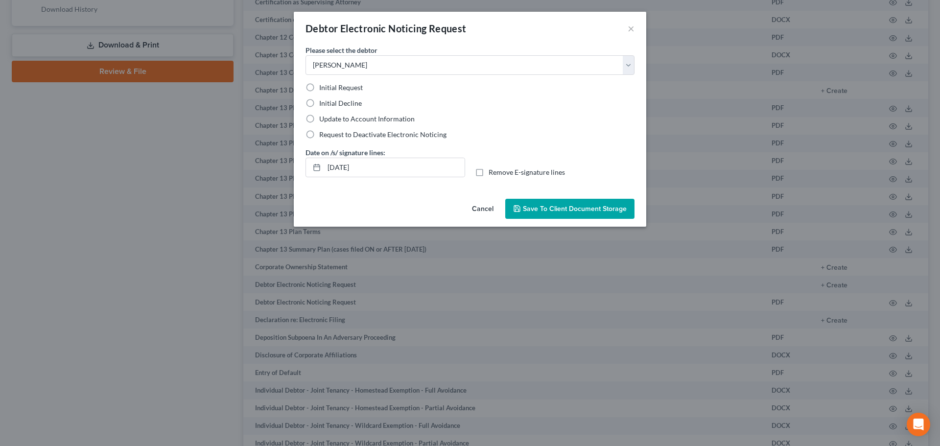
radio input "true"
click at [341, 167] on input "10/05/2025" at bounding box center [394, 167] width 141 height 19
type input "10/02/2025"
click at [562, 206] on span "Save to Client Document Storage" at bounding box center [575, 209] width 104 height 8
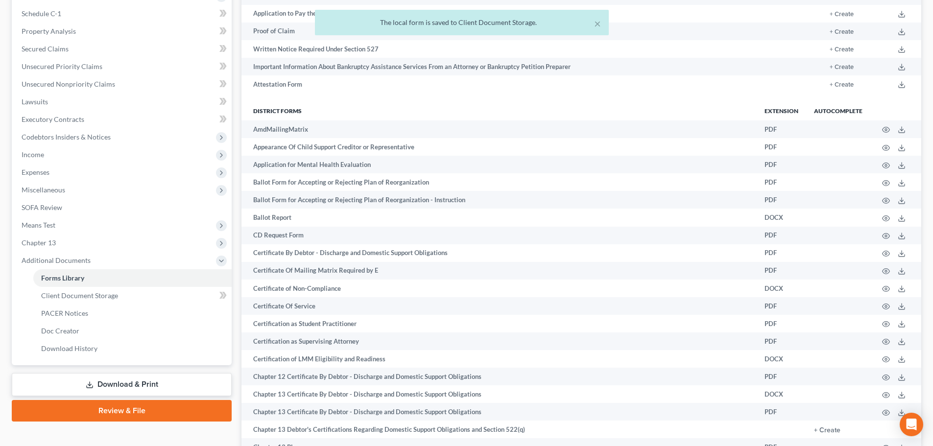
scroll to position [179, 0]
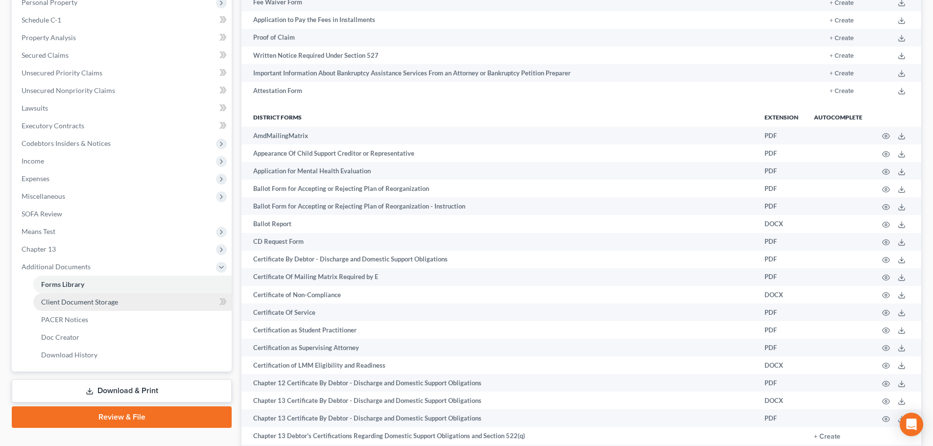
click at [118, 299] on link "Client Document Storage" at bounding box center [132, 302] width 198 height 18
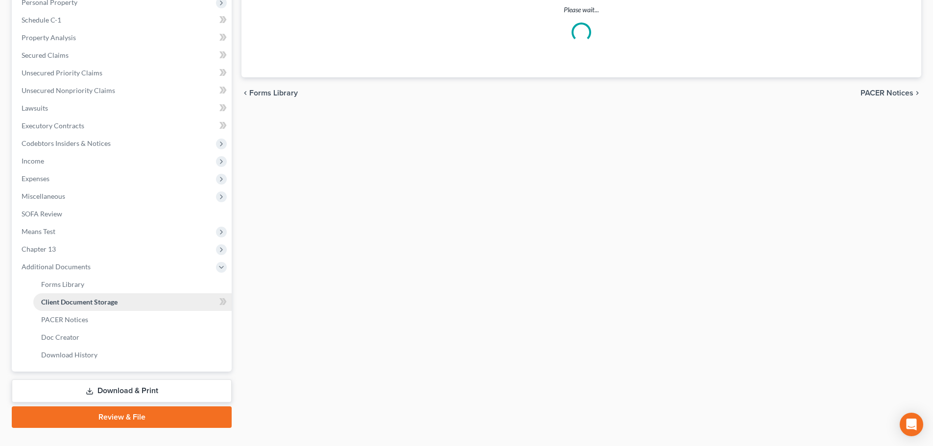
scroll to position [98, 0]
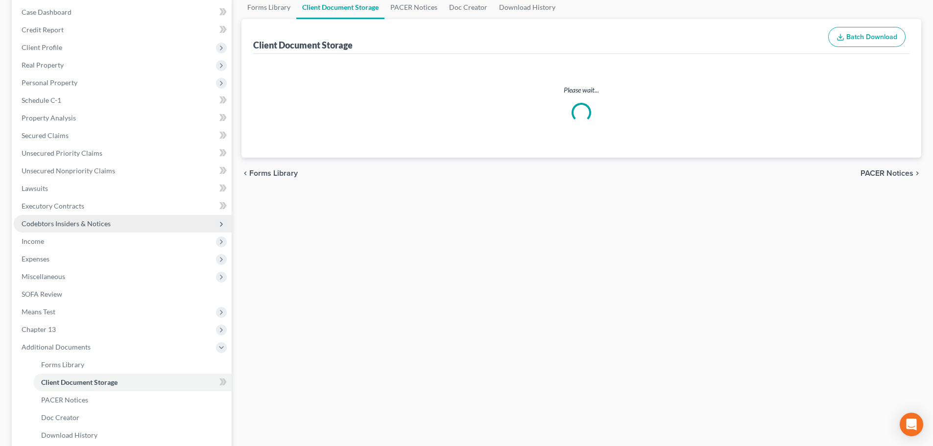
select select "0"
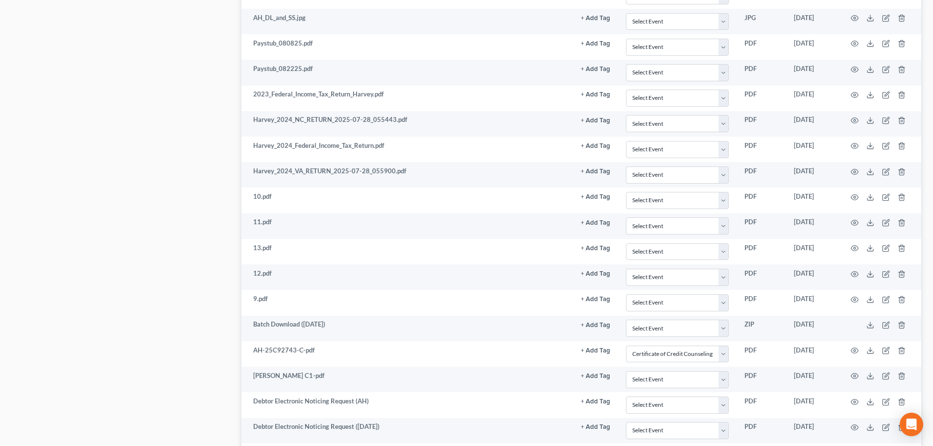
scroll to position [735, 0]
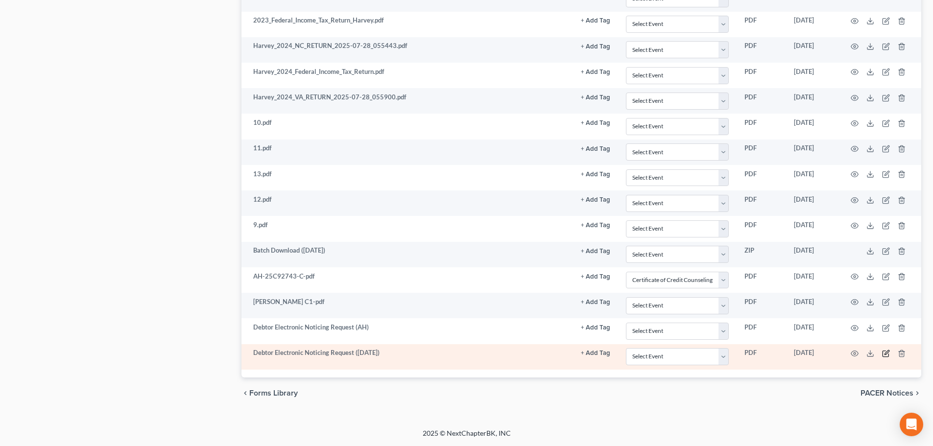
click at [887, 354] on icon "button" at bounding box center [886, 354] width 8 height 8
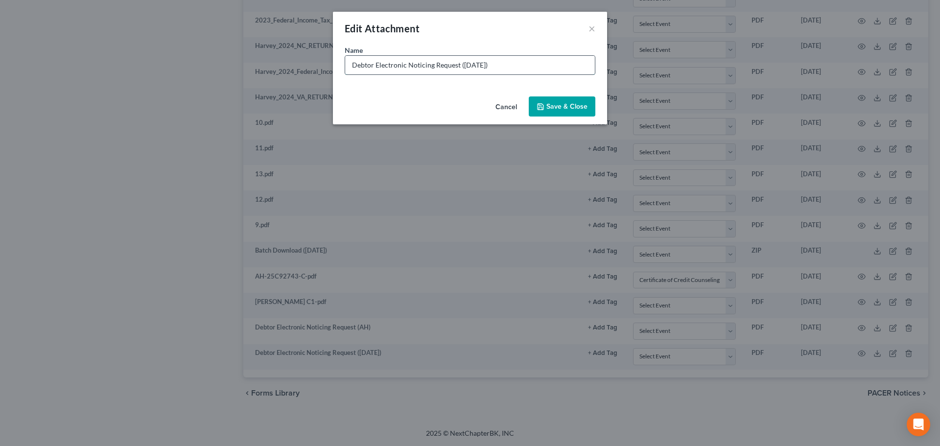
drag, startPoint x: 462, startPoint y: 63, endPoint x: 497, endPoint y: 65, distance: 34.9
click at [497, 65] on input "Debtor Electronic Noticing Request (10/06/2025)" at bounding box center [470, 65] width 250 height 19
type input "Debtor Electronic Noticing Request (BH)"
click at [560, 100] on button "Save & Close" at bounding box center [562, 106] width 67 height 21
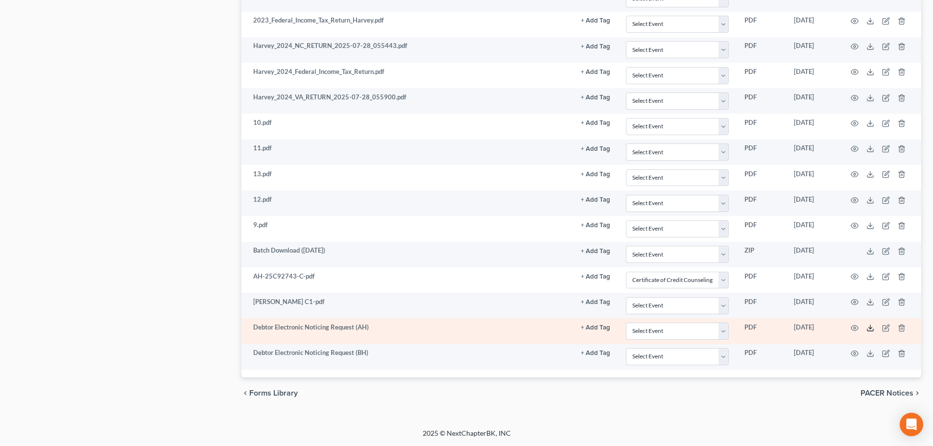
click at [869, 327] on icon at bounding box center [870, 328] width 8 height 8
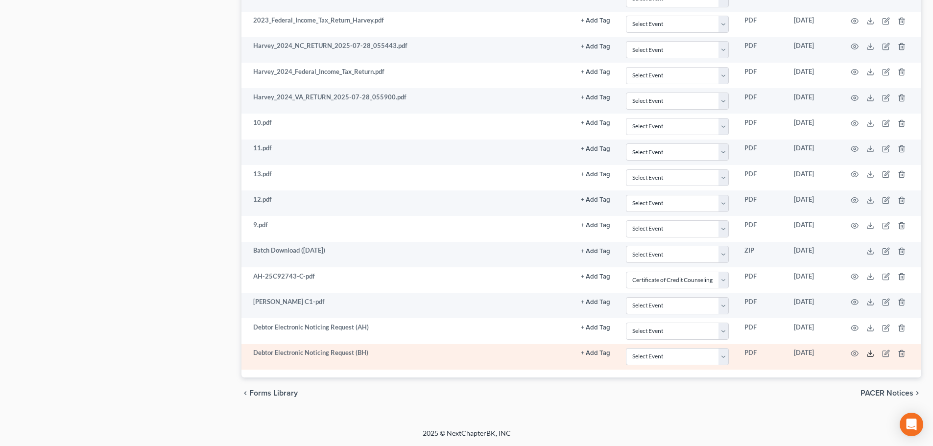
click at [867, 353] on icon at bounding box center [870, 354] width 8 height 8
